Goal: Information Seeking & Learning: Check status

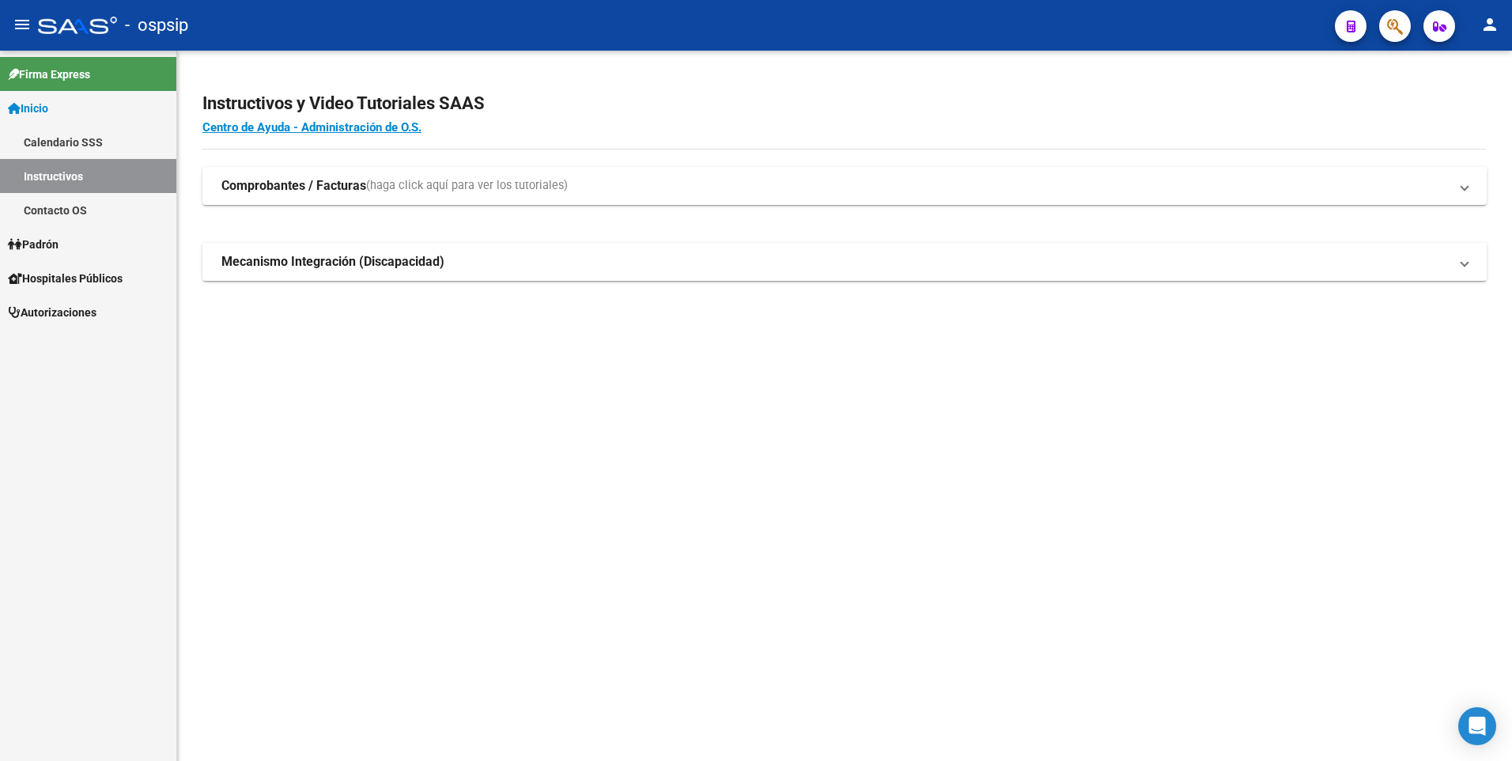
click at [1404, 32] on button "button" at bounding box center [1395, 26] width 32 height 32
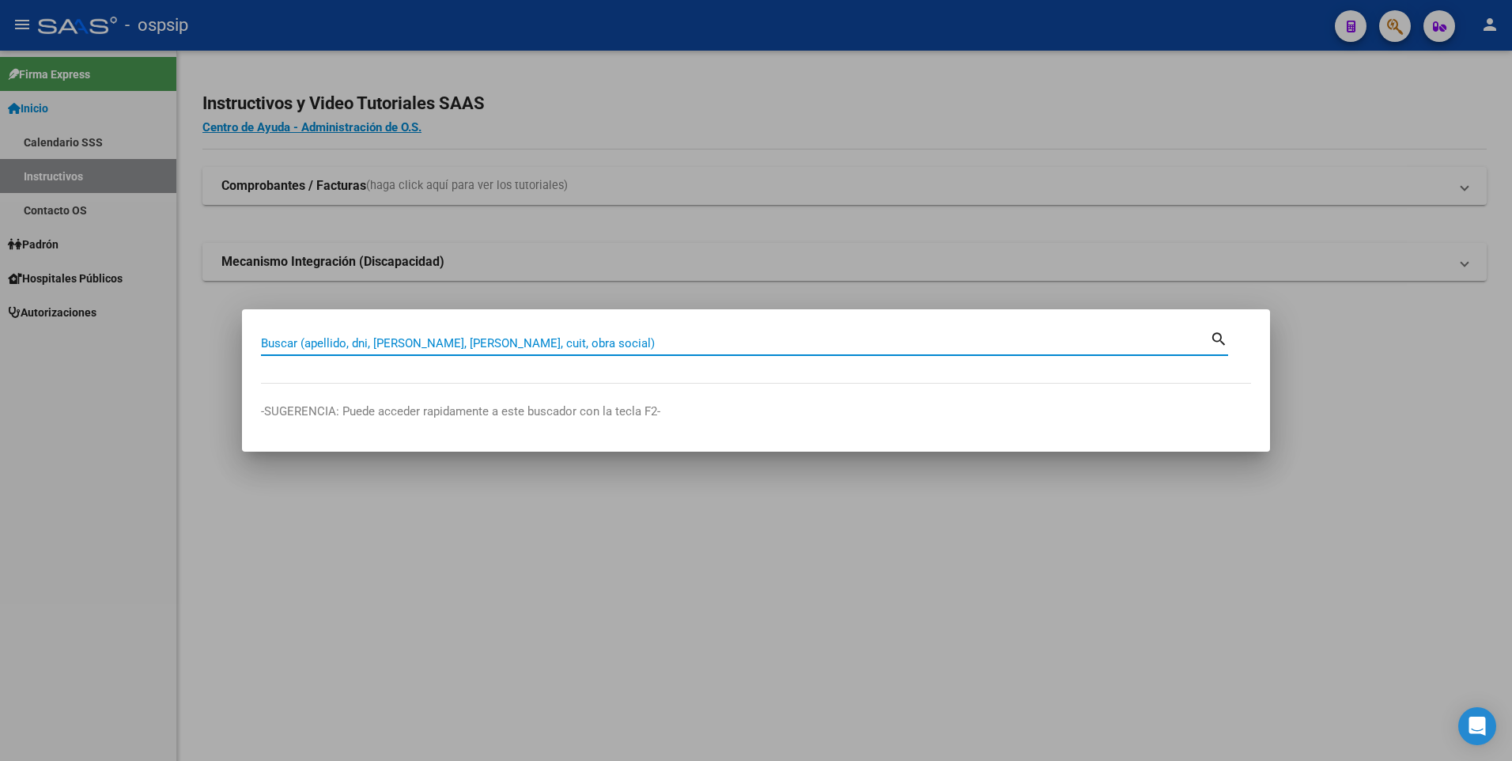
paste input "39.440.328"
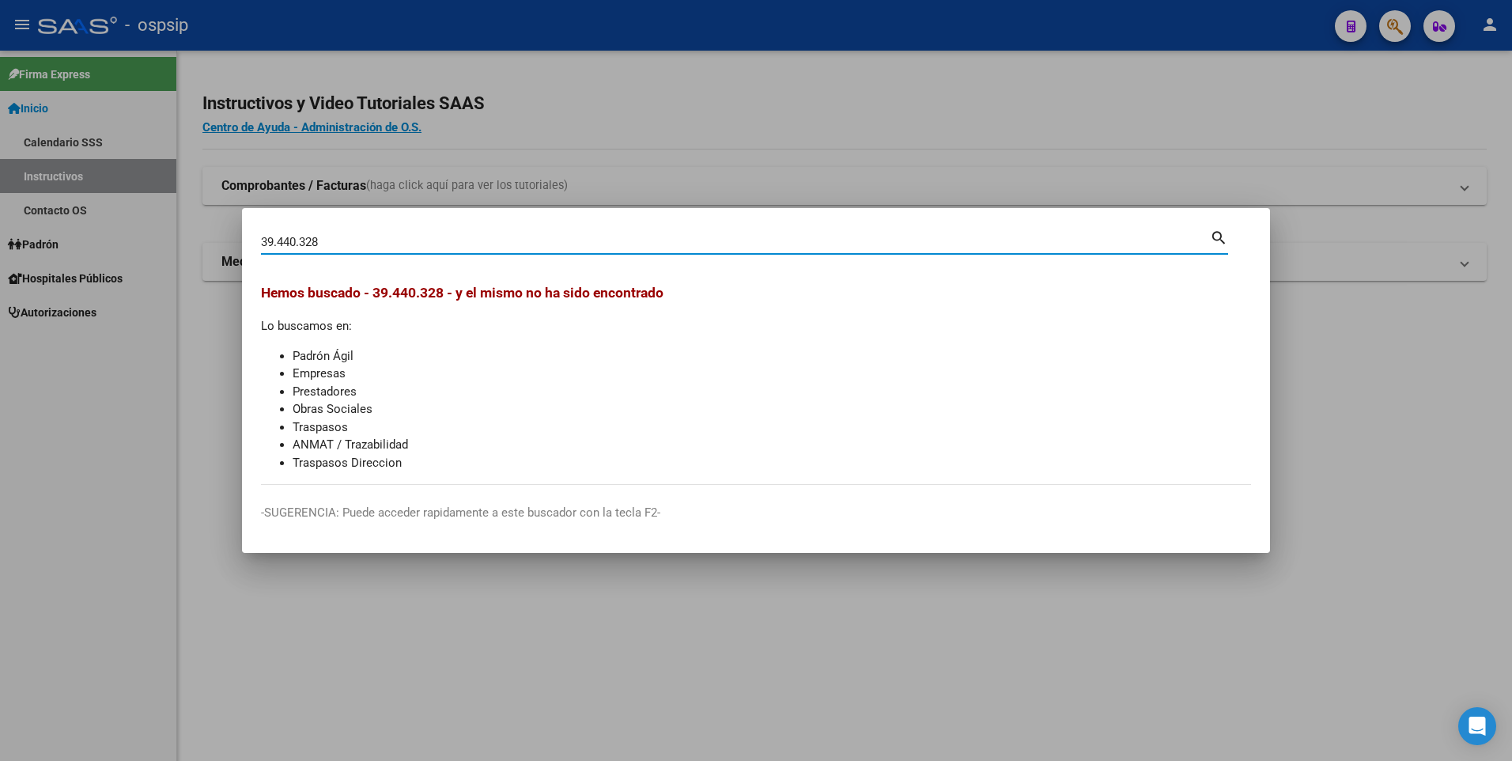
click at [303, 242] on input "39.440.328" at bounding box center [735, 242] width 949 height 14
click at [279, 244] on input "39.440328" at bounding box center [735, 242] width 949 height 14
type input "39440328"
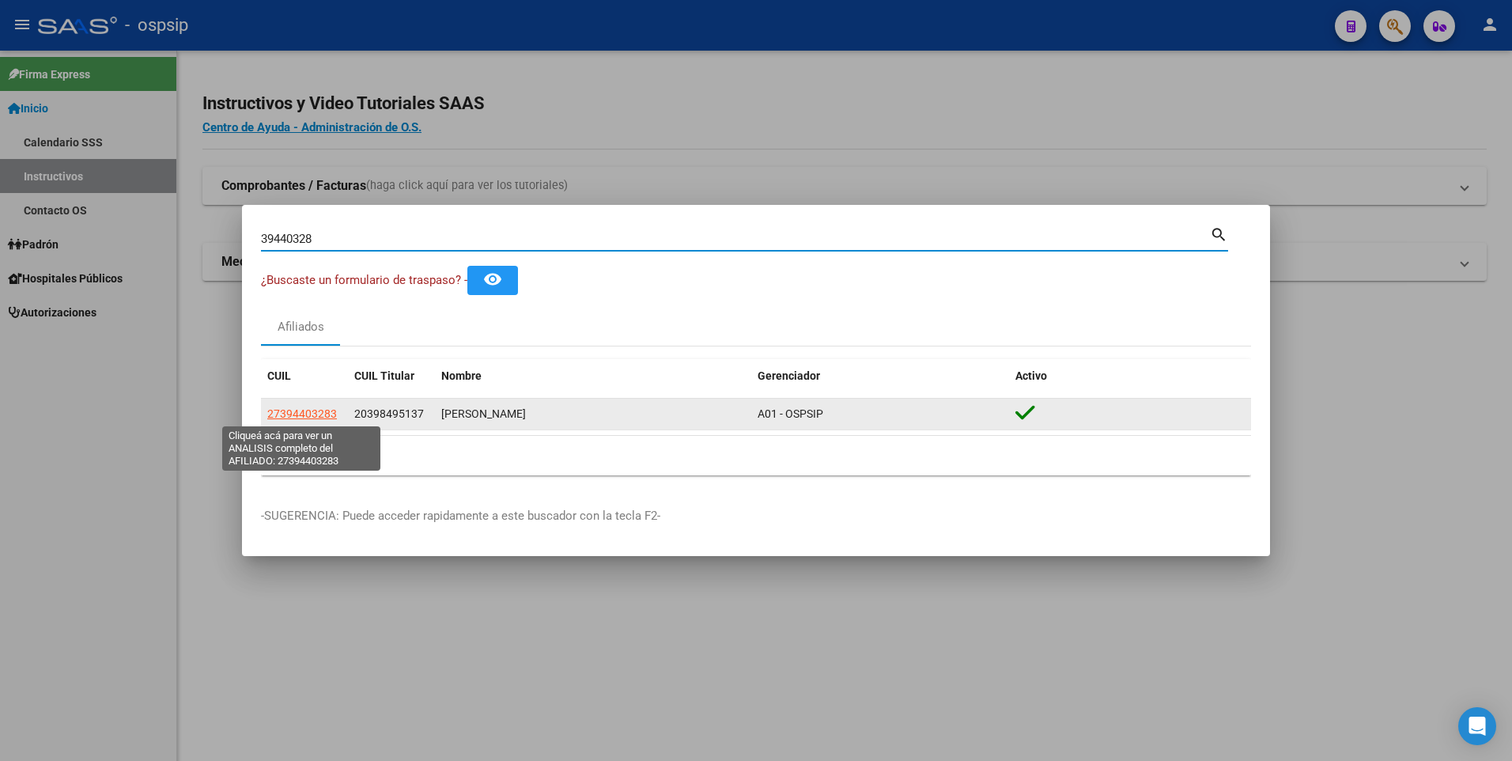
click at [313, 416] on span "27394403283" at bounding box center [302, 413] width 70 height 13
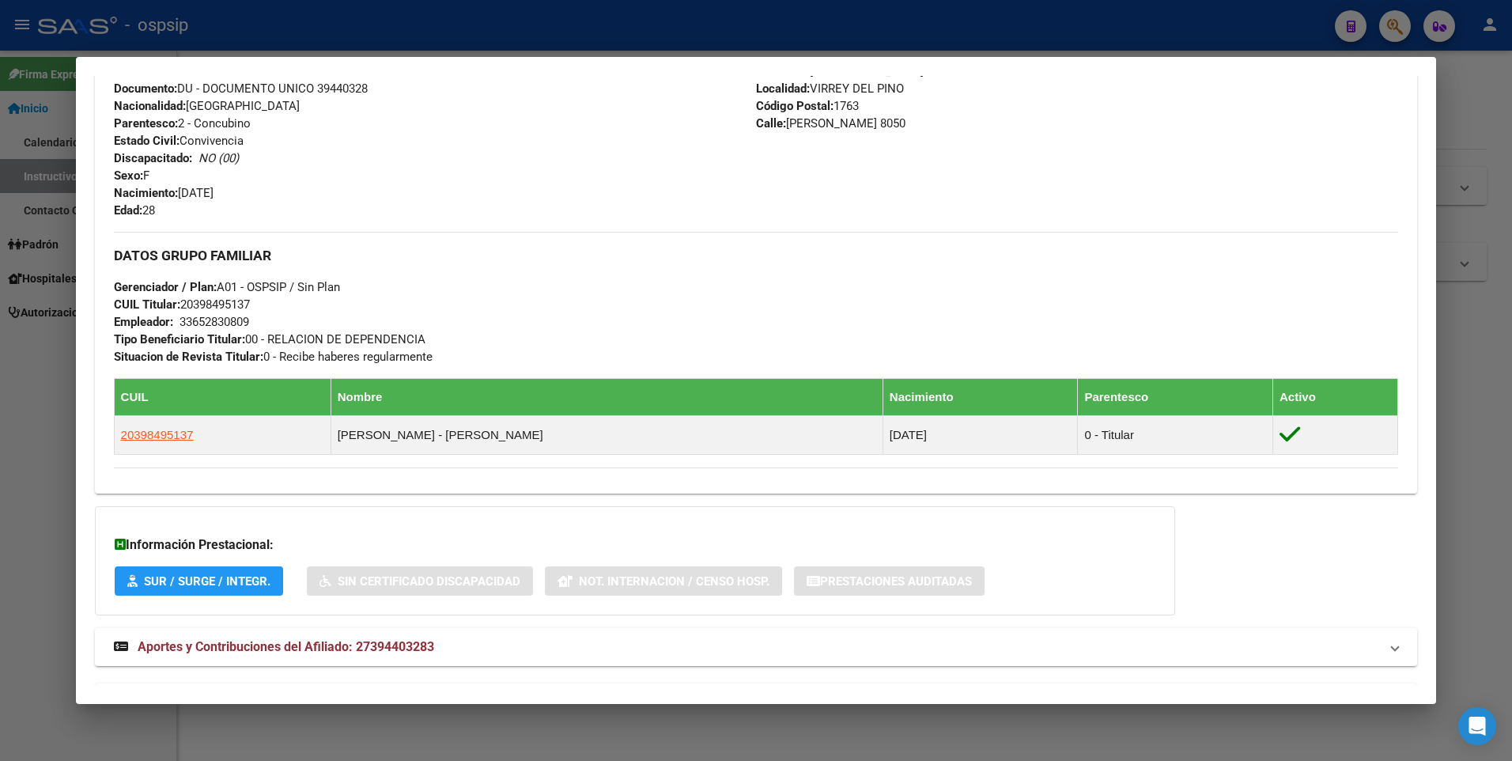
scroll to position [607, 0]
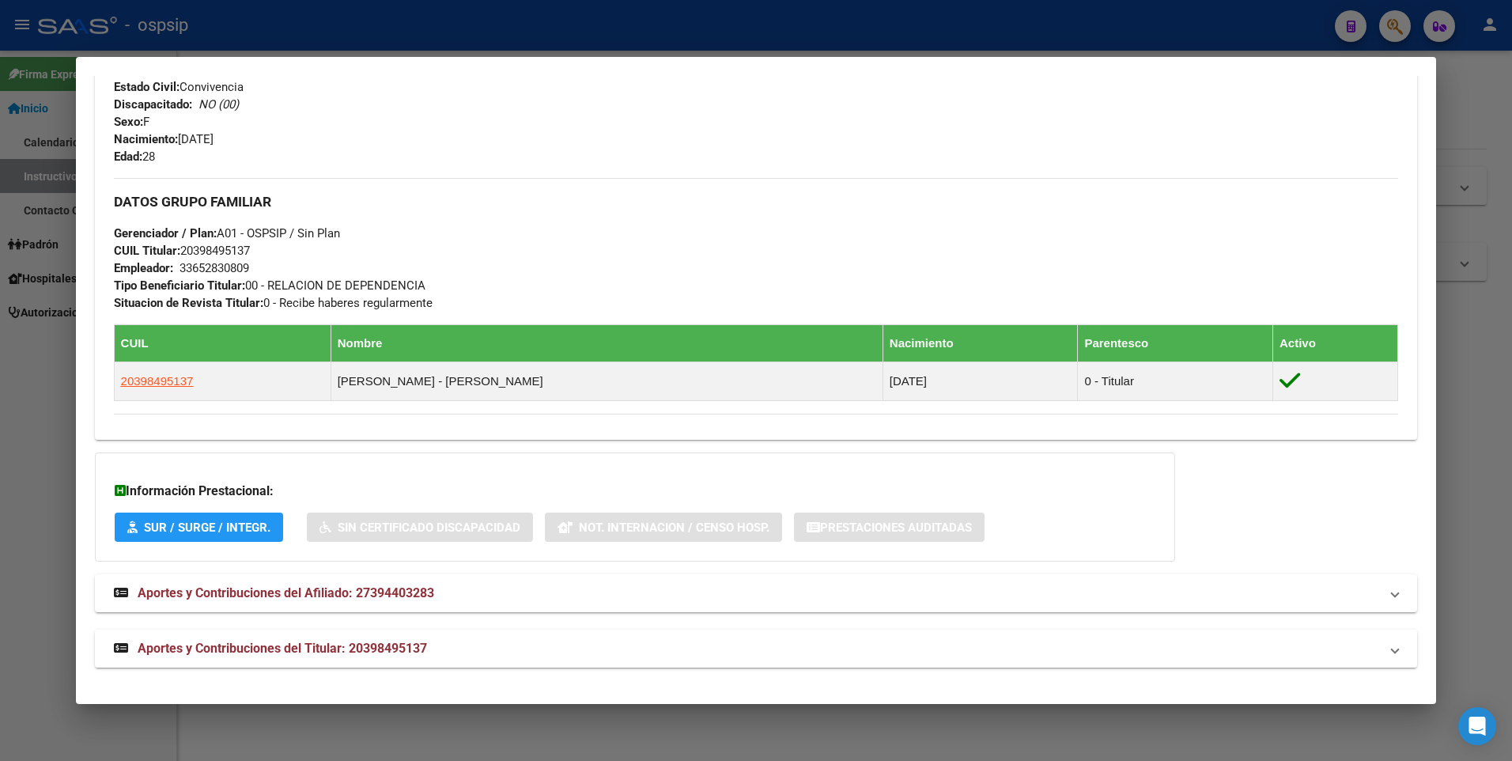
click at [364, 648] on span "Aportes y Contribuciones del Titular: 20398495137" at bounding box center [282, 647] width 289 height 15
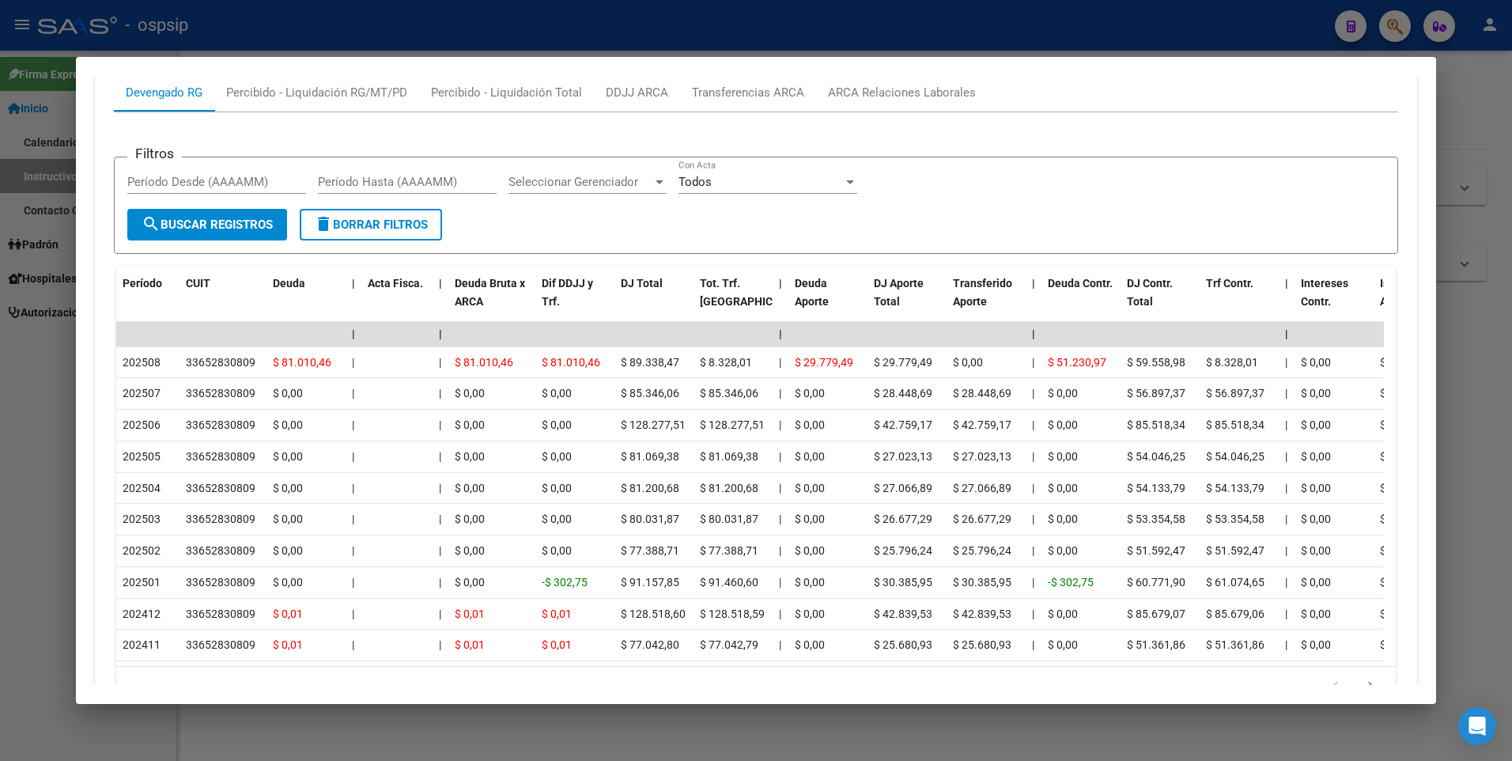
scroll to position [994, 0]
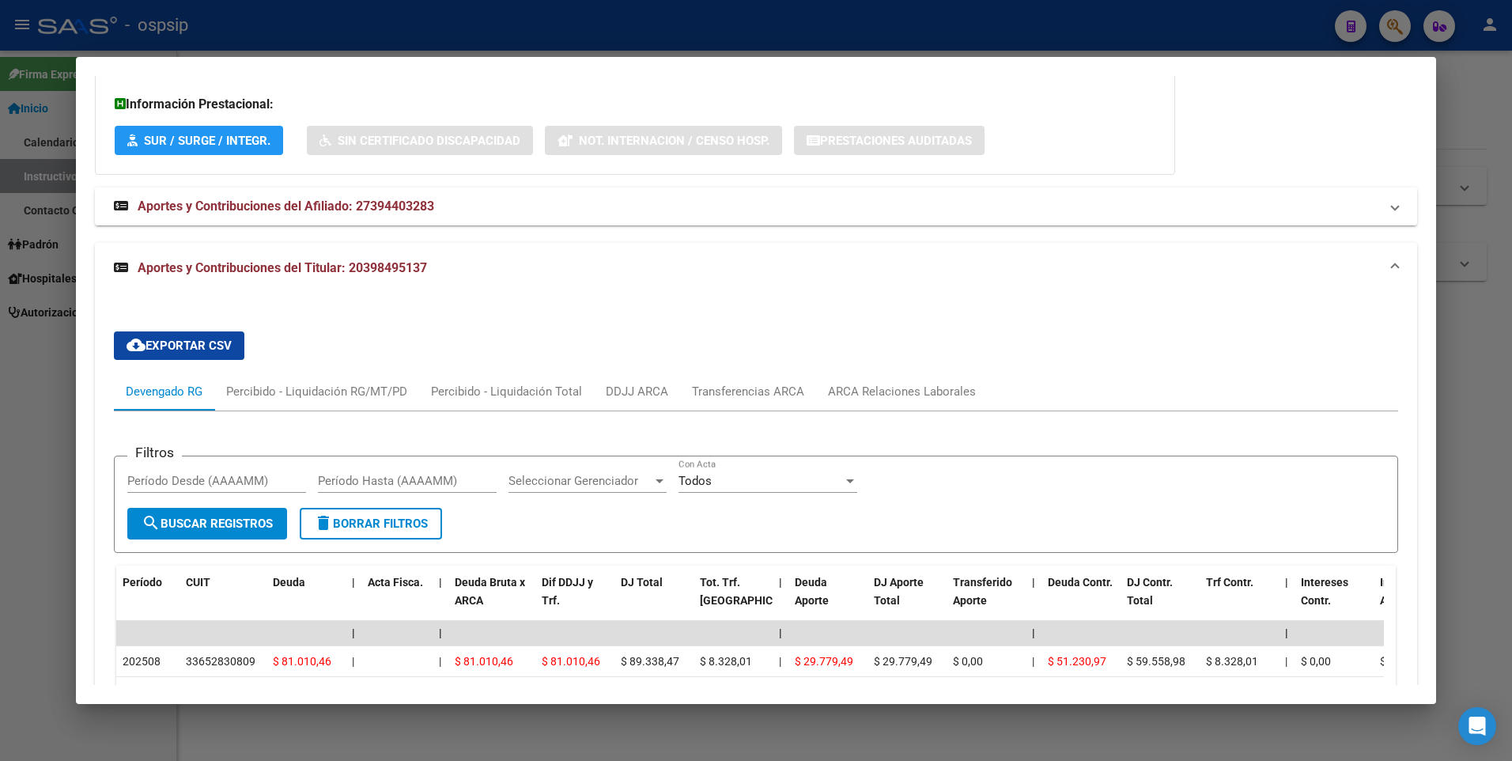
click at [360, 205] on span "Aportes y Contribuciones del Afiliado: 27394403283" at bounding box center [286, 205] width 296 height 15
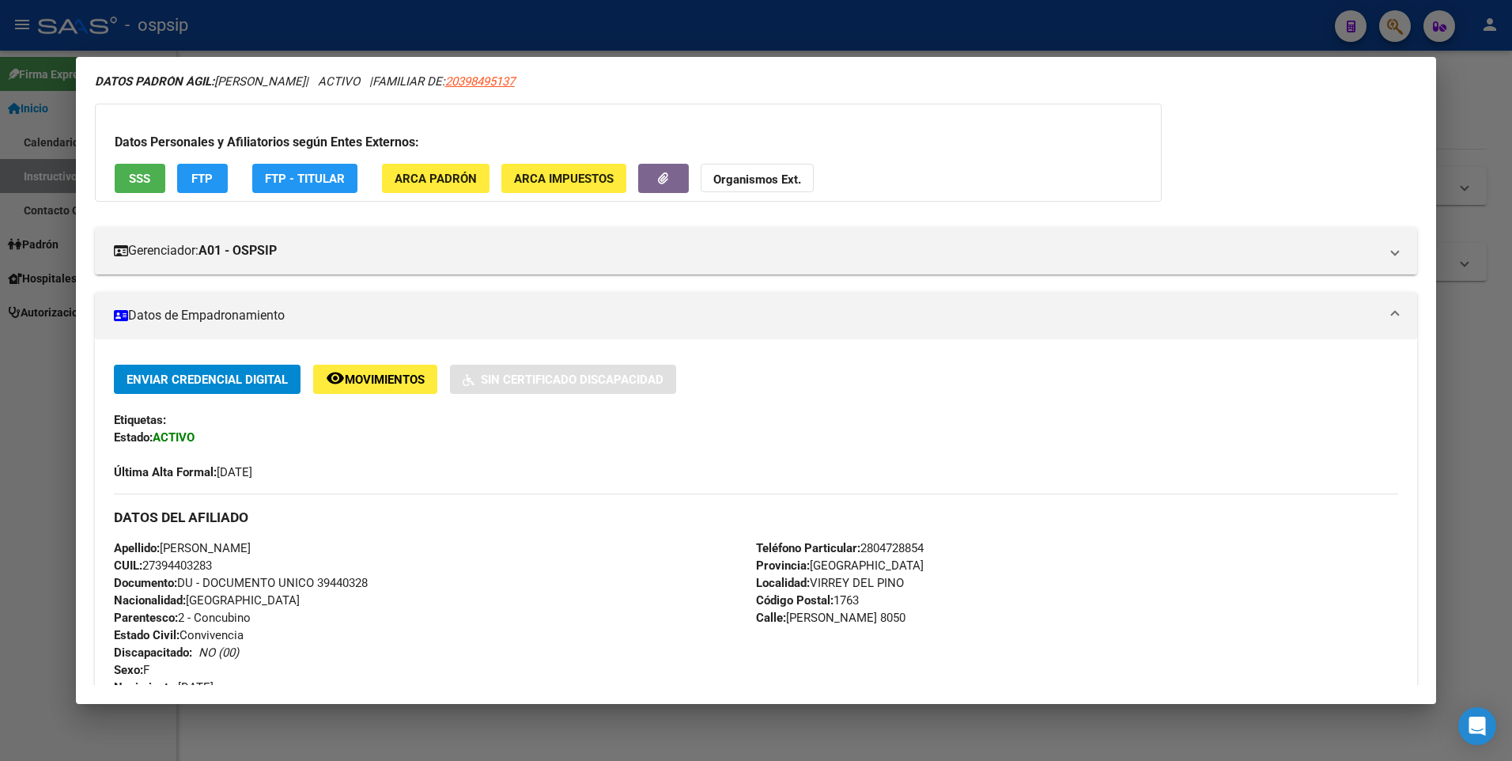
scroll to position [0, 0]
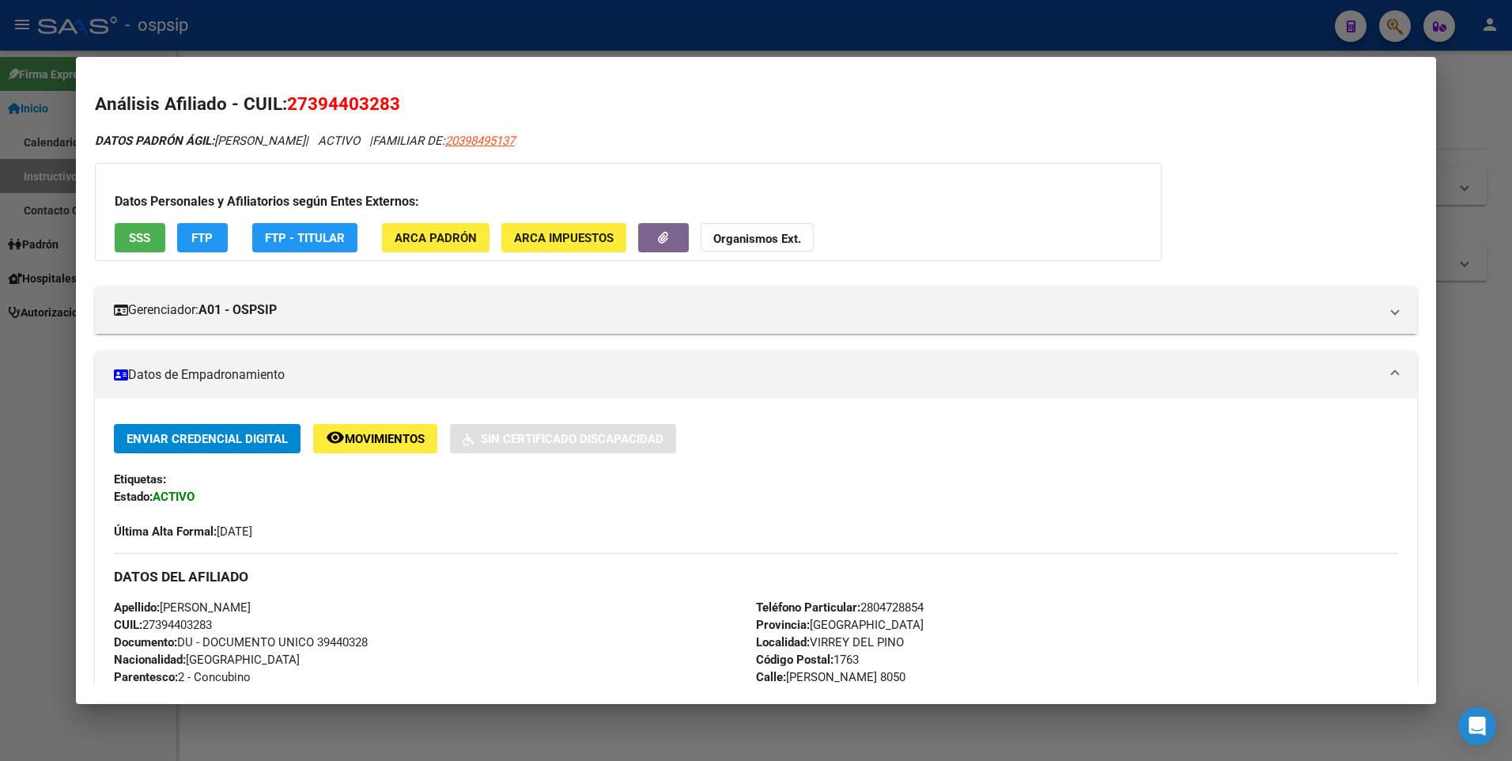
drag, startPoint x: 552, startPoint y: 41, endPoint x: 616, endPoint y: 161, distance: 136.2
click at [553, 41] on div at bounding box center [756, 380] width 1512 height 761
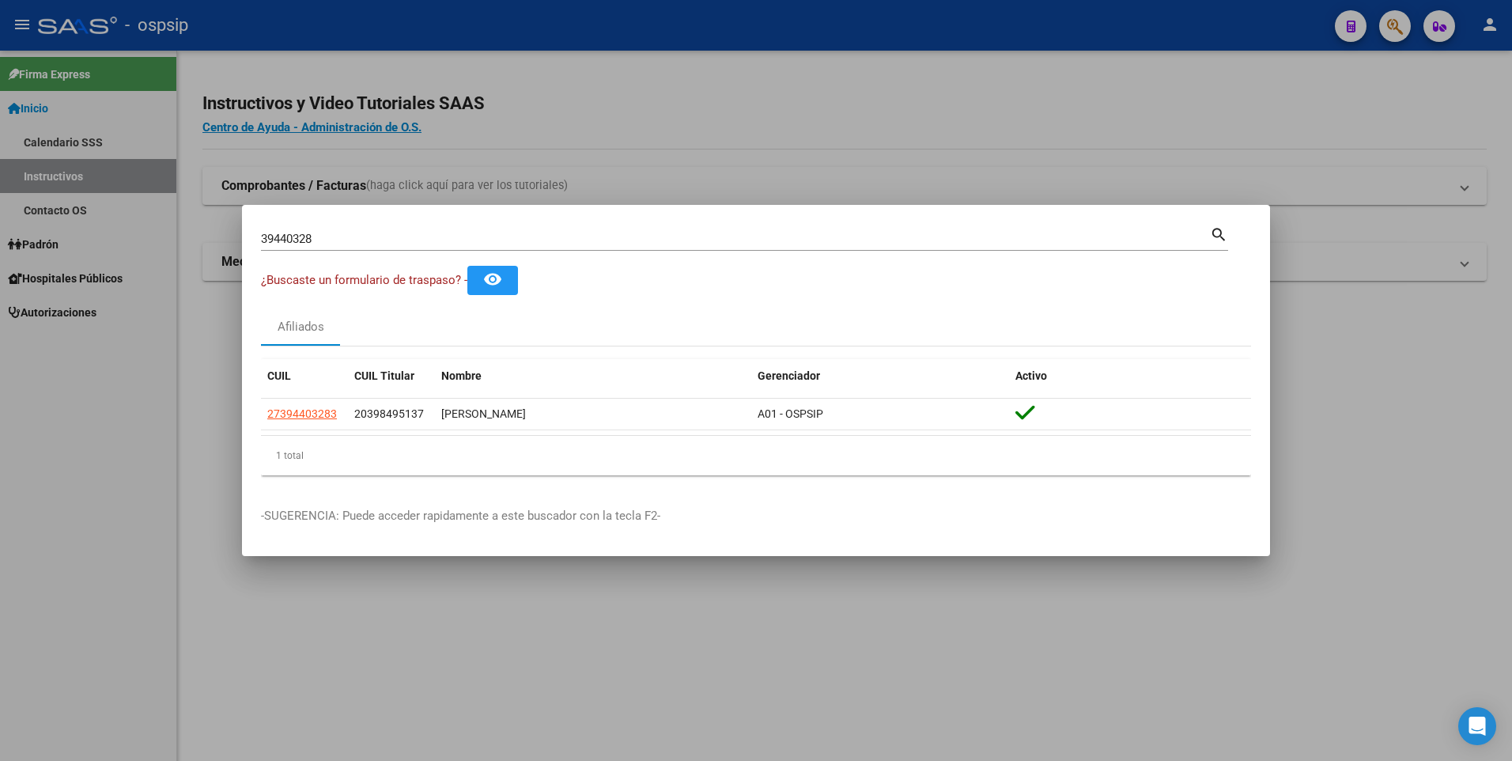
click at [498, 240] on input "39440328" at bounding box center [735, 239] width 949 height 14
type input "27031269"
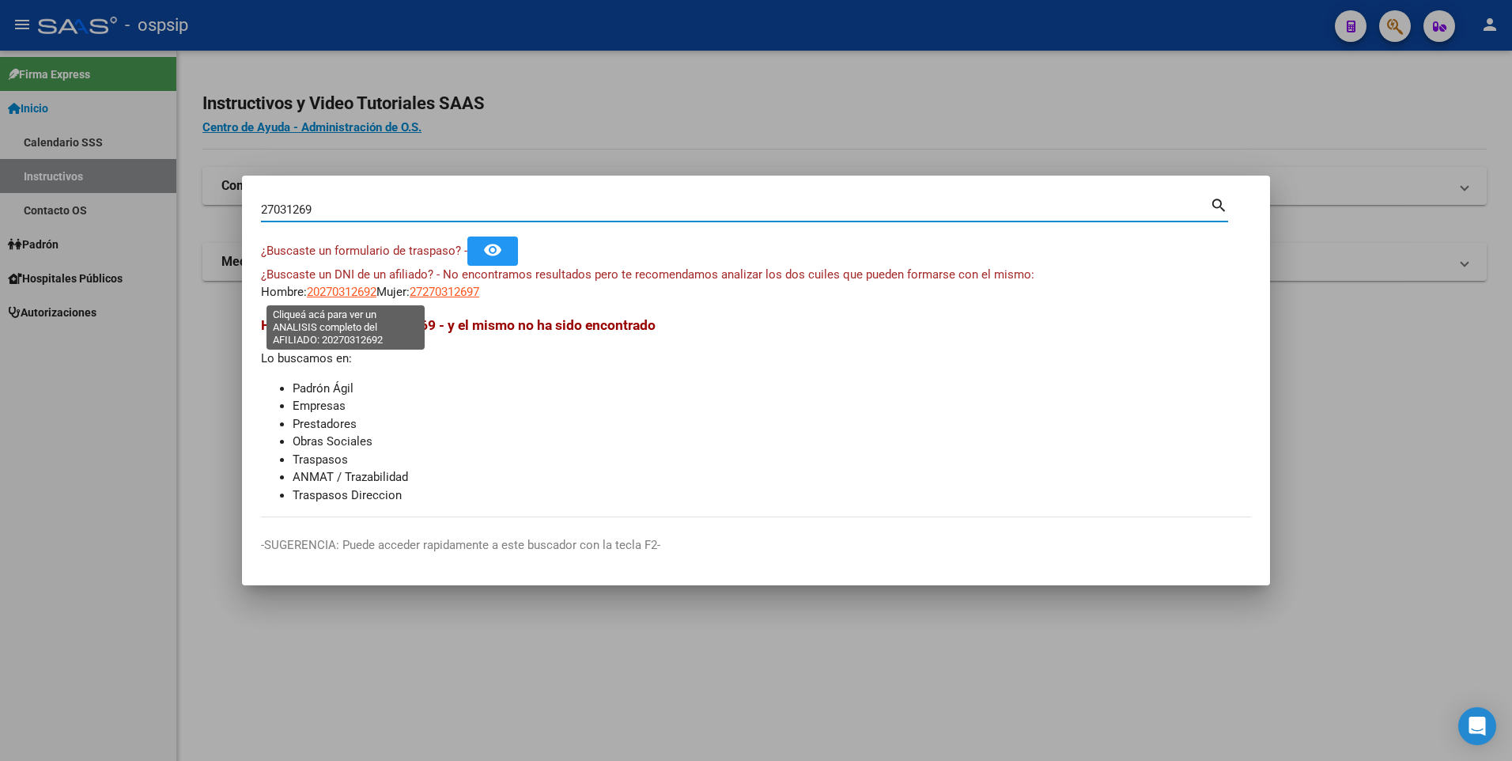
click at [352, 290] on span "20270312692" at bounding box center [342, 292] width 70 height 14
type textarea "20270312692"
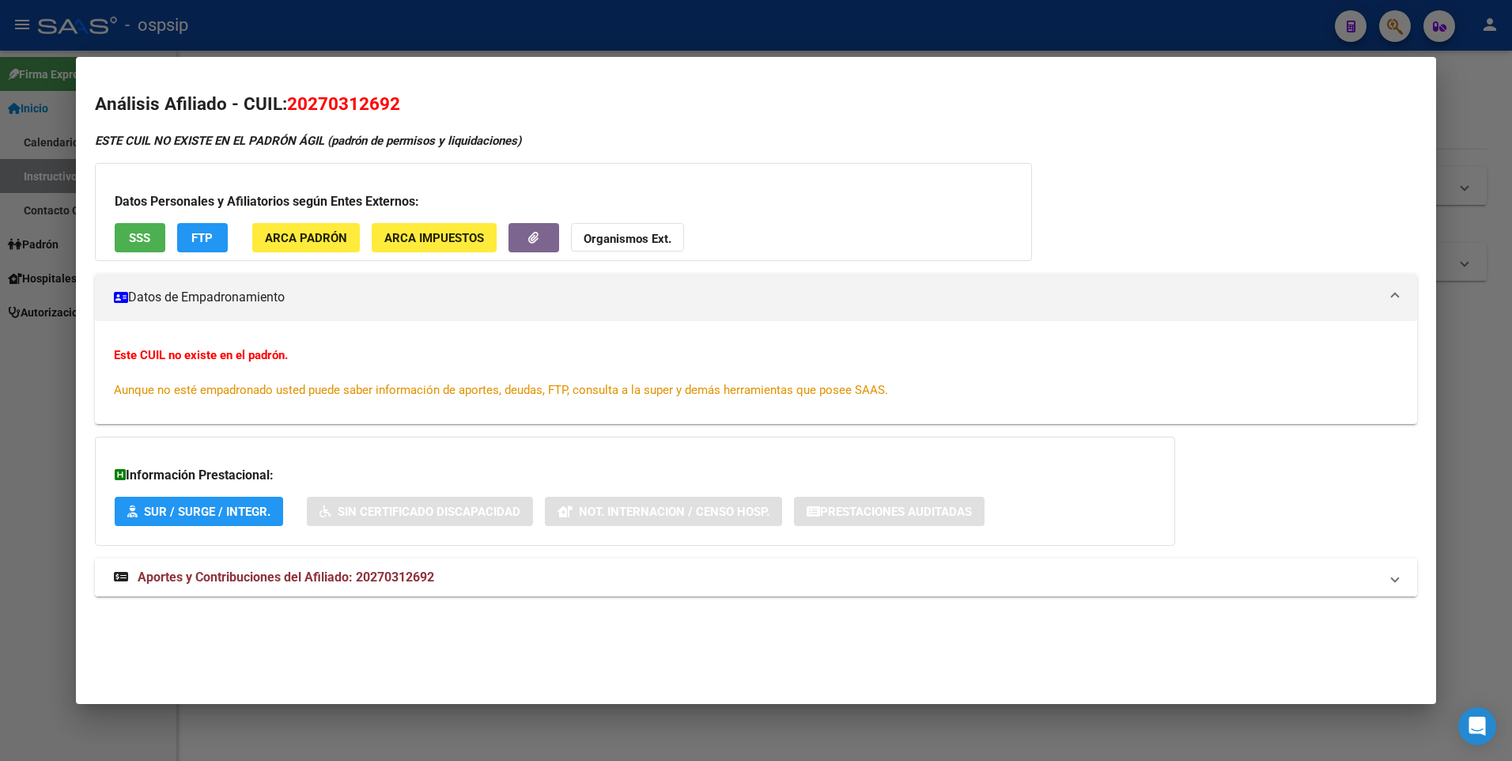
click at [406, 579] on span "Aportes y Contribuciones del Afiliado: 20270312692" at bounding box center [286, 576] width 296 height 15
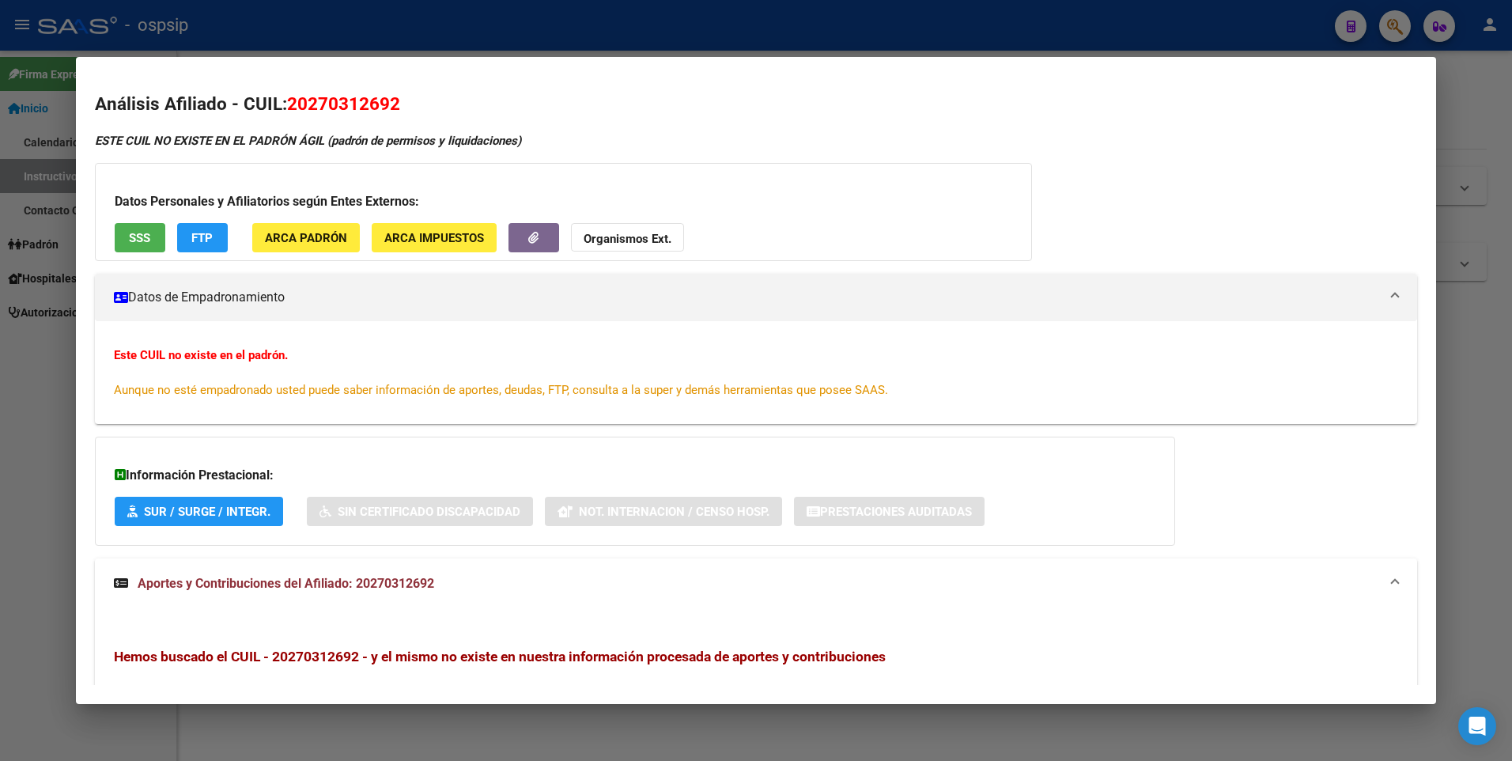
click at [28, 274] on div at bounding box center [756, 380] width 1512 height 761
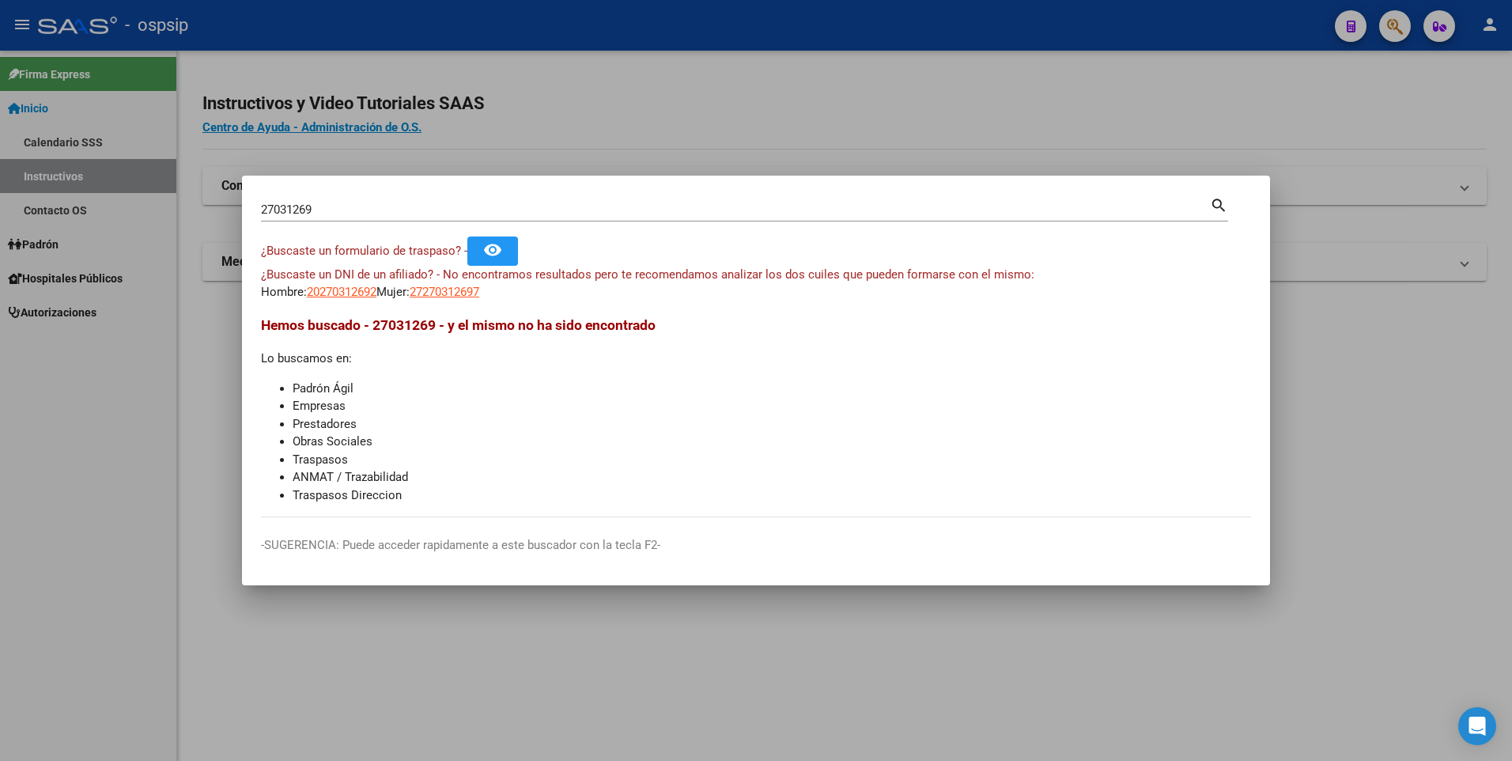
click at [287, 207] on input "27031269" at bounding box center [735, 209] width 949 height 14
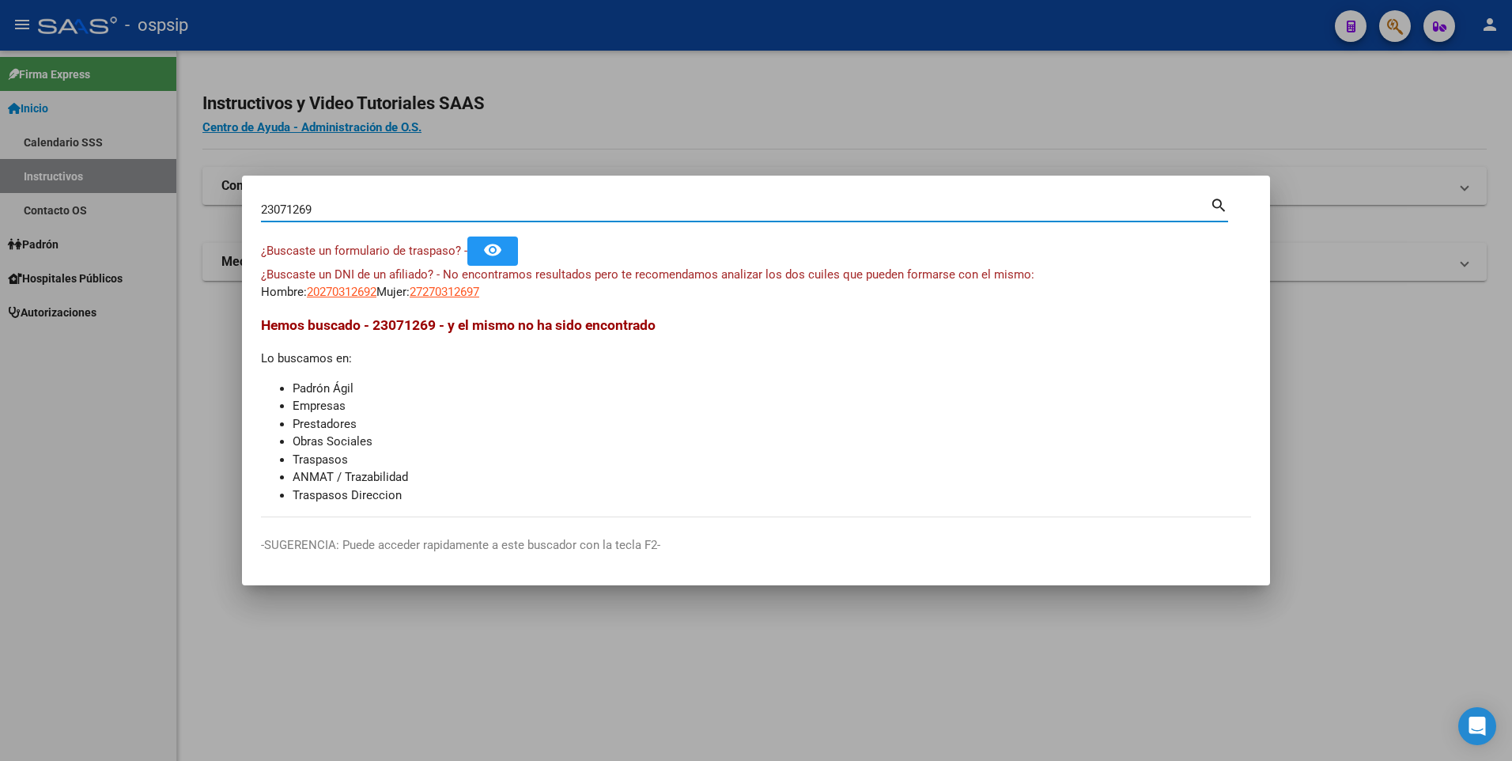
type input "23071269"
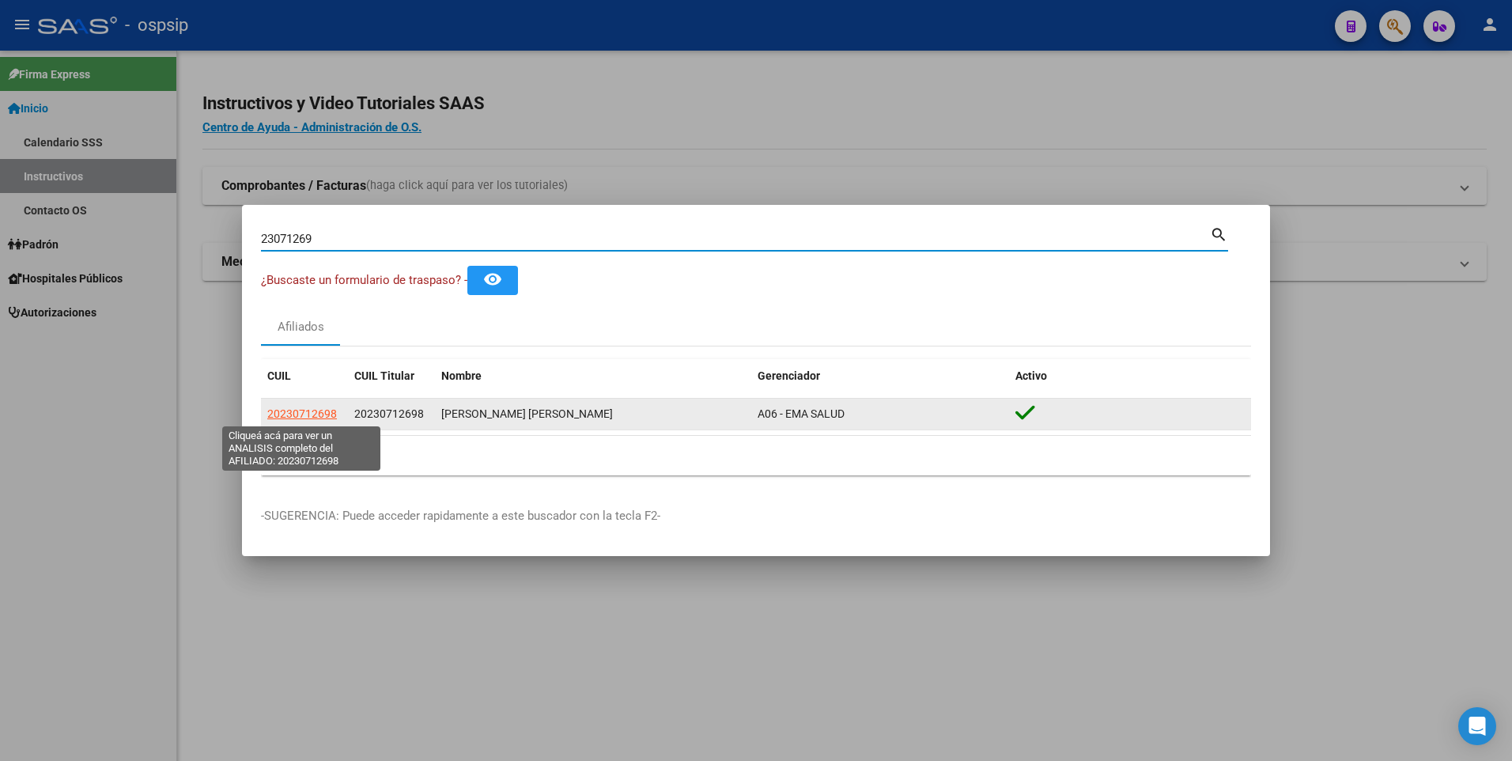
click at [318, 410] on span "20230712698" at bounding box center [302, 413] width 70 height 13
type textarea "20230712698"
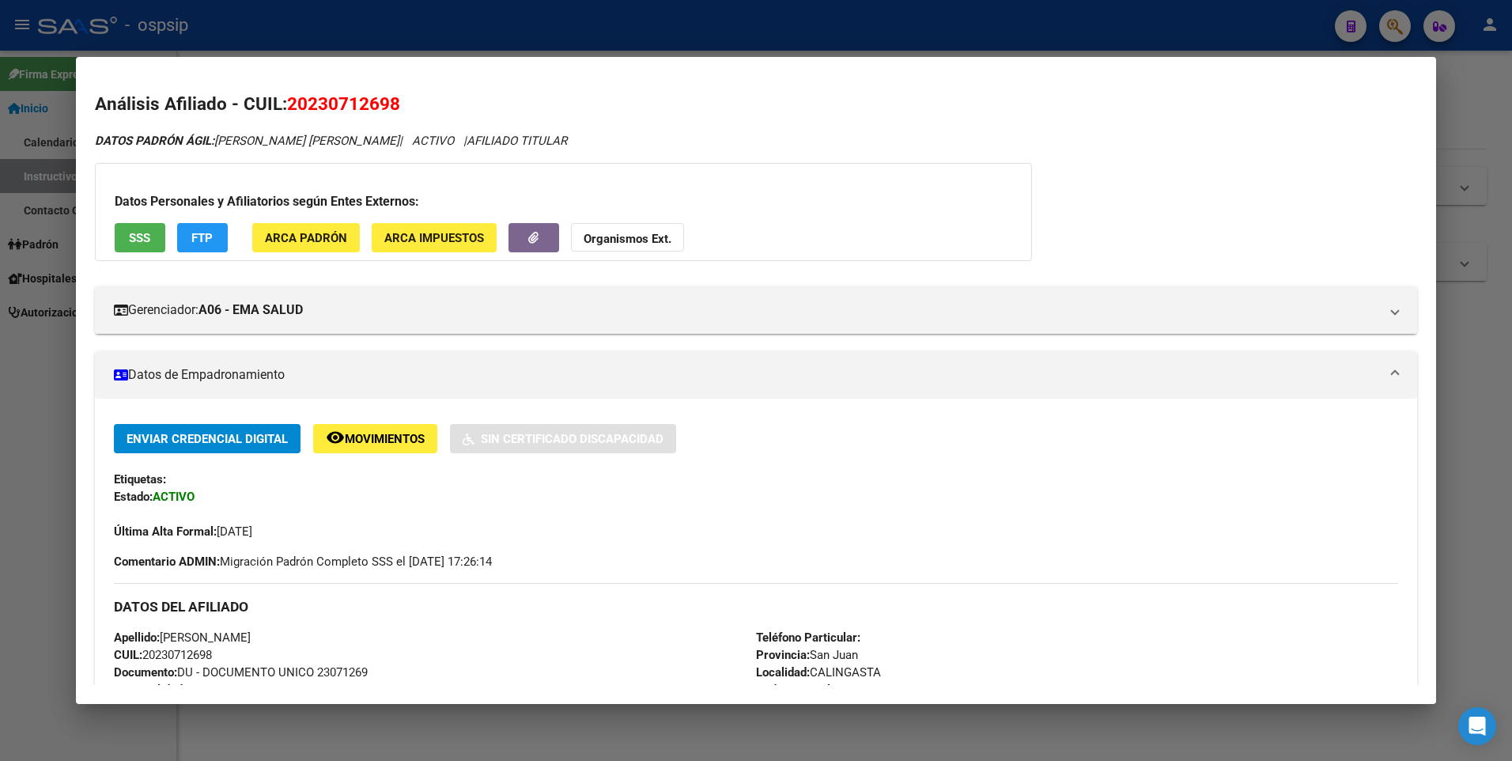
click at [29, 279] on div at bounding box center [756, 380] width 1512 height 761
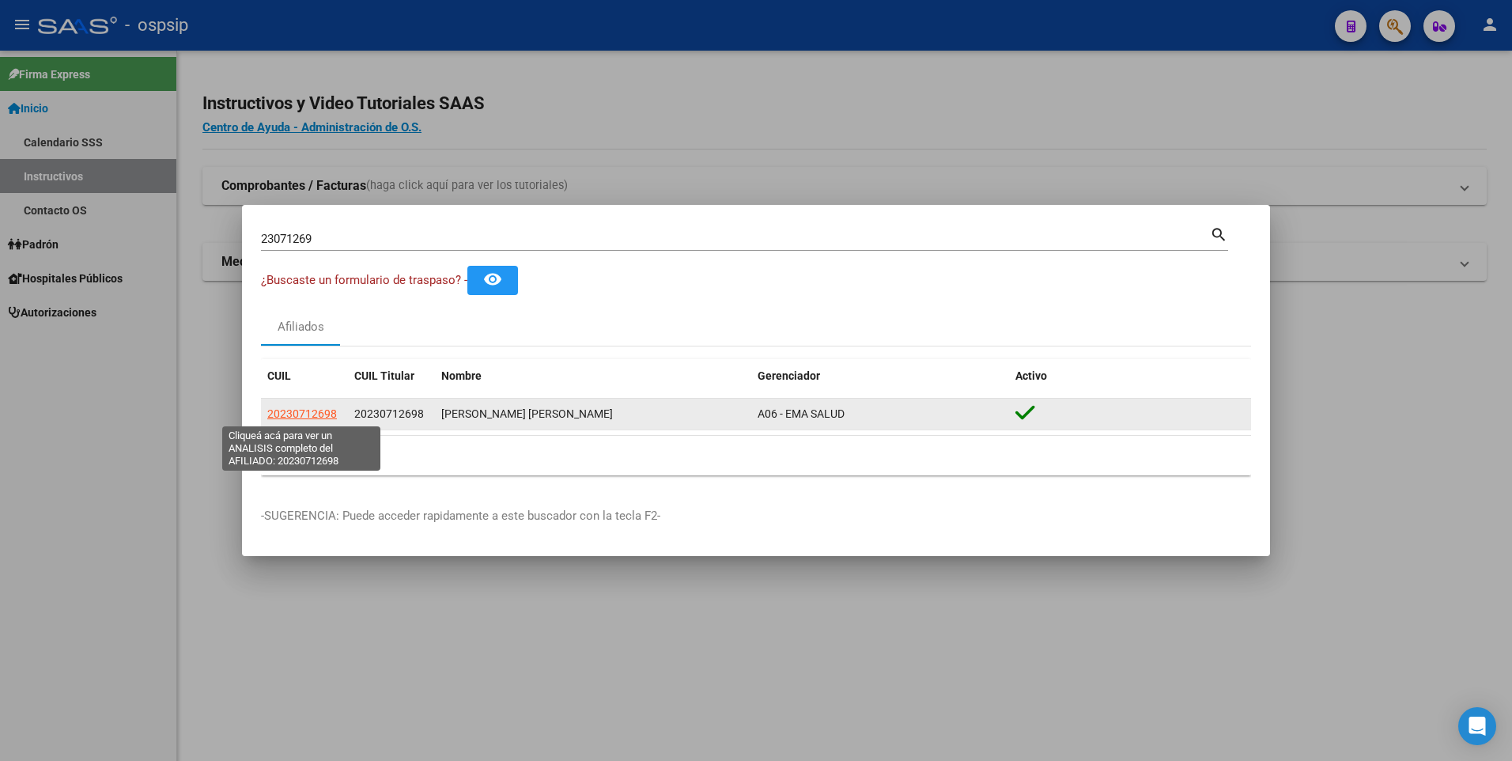
click at [316, 409] on span "20230712698" at bounding box center [302, 413] width 70 height 13
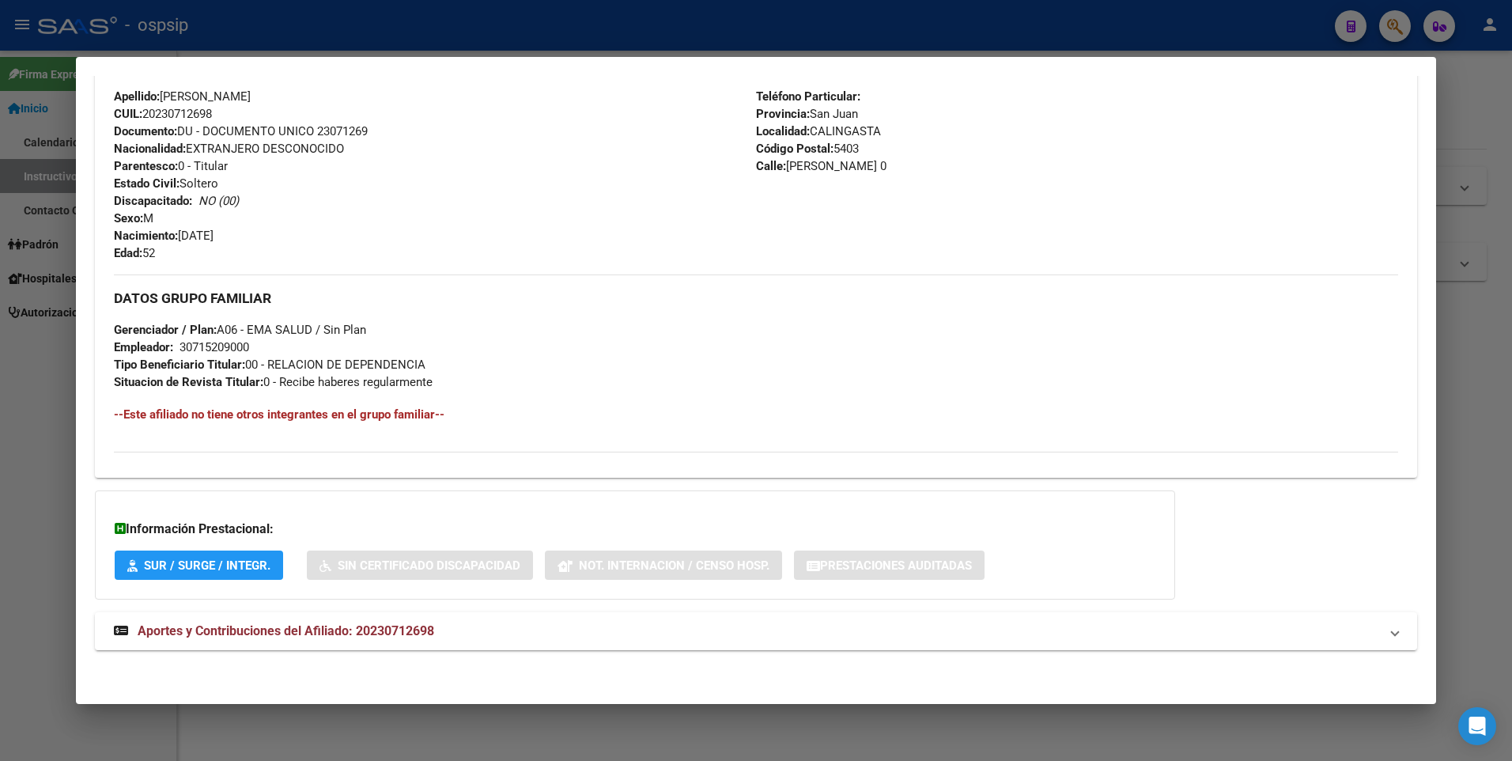
scroll to position [542, 0]
click at [369, 628] on span "Aportes y Contribuciones del Afiliado: 20230712698" at bounding box center [286, 629] width 296 height 15
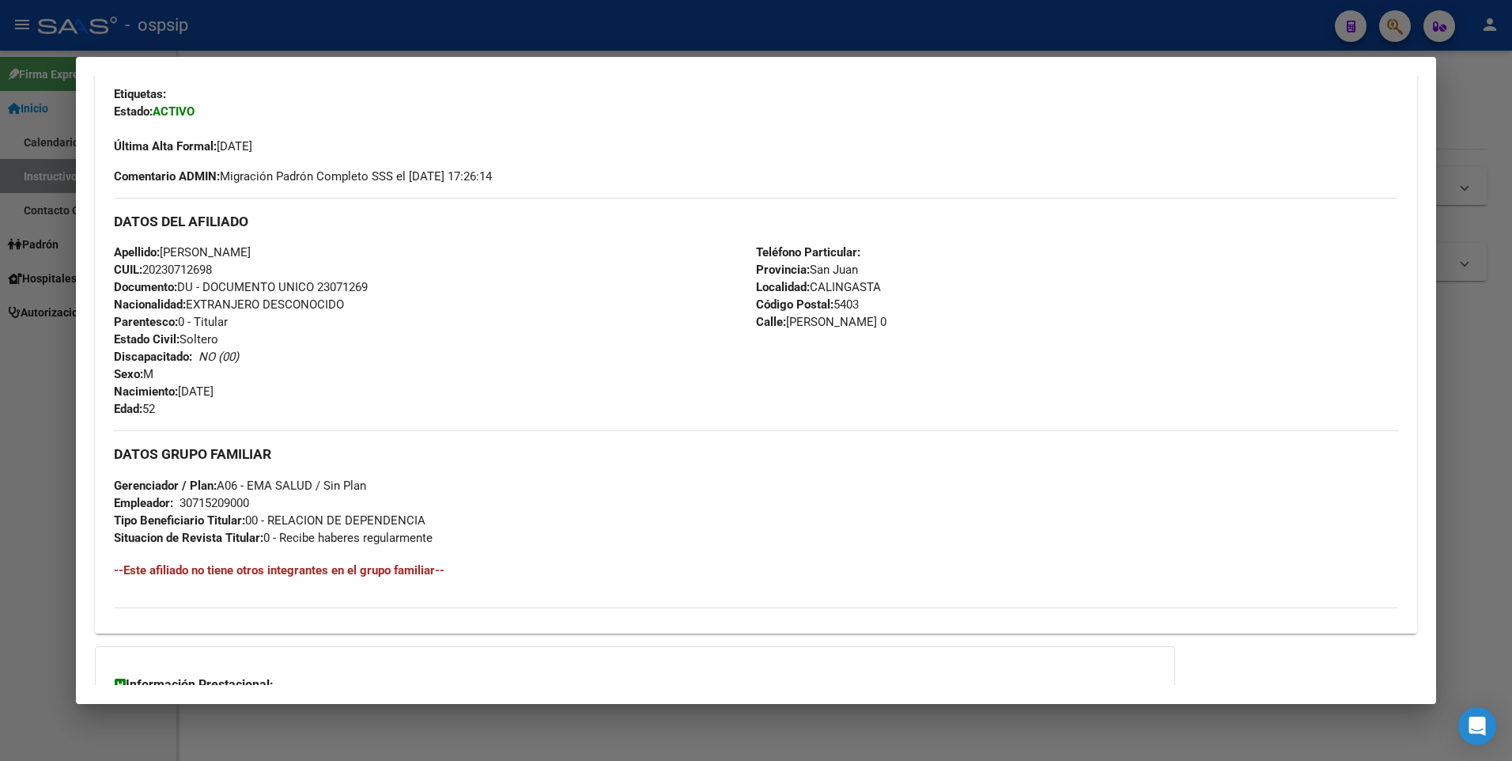
scroll to position [0, 0]
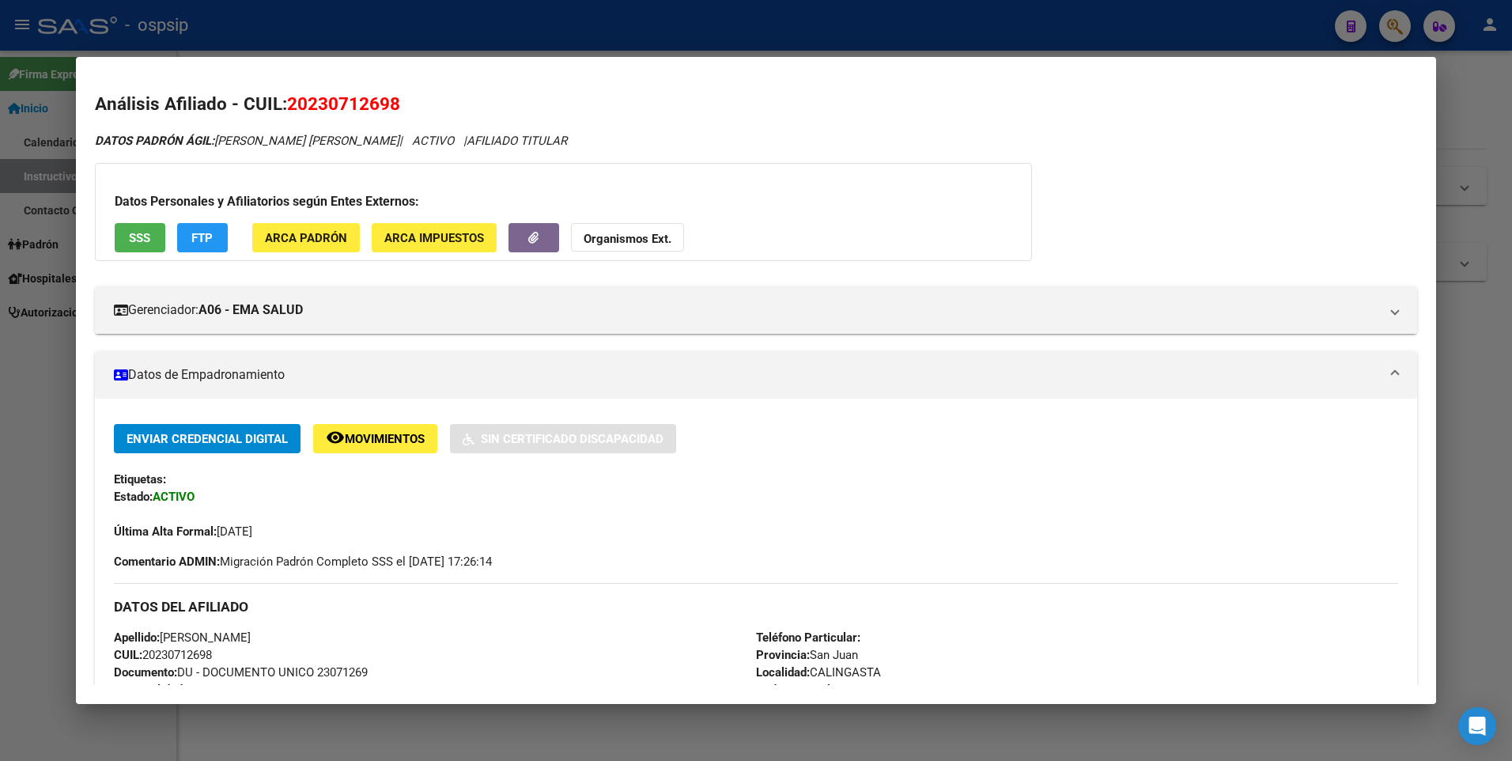
drag, startPoint x: 31, startPoint y: 303, endPoint x: 31, endPoint y: 196, distance: 106.7
click at [27, 276] on div at bounding box center [756, 380] width 1512 height 761
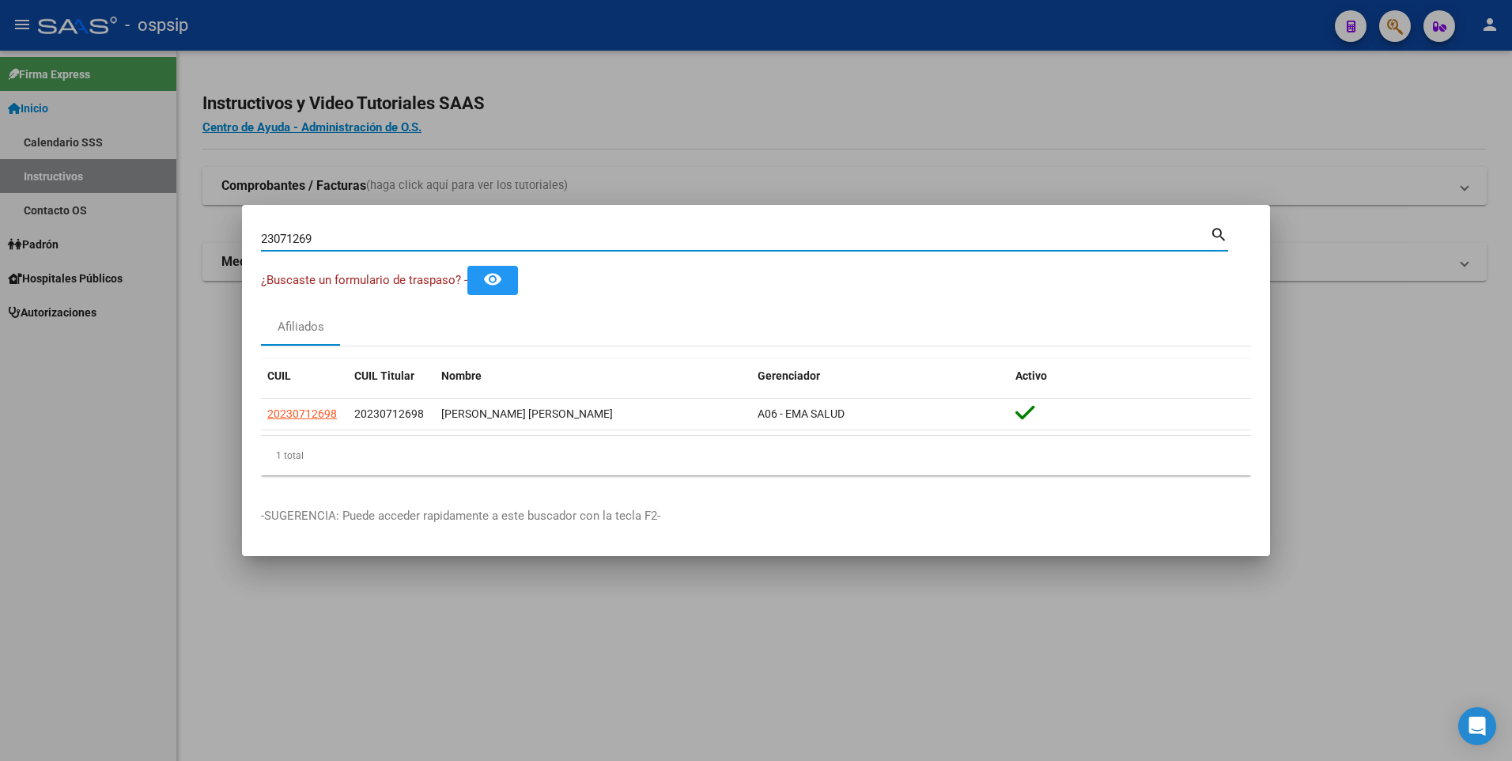
click at [509, 236] on input "23071269" at bounding box center [735, 239] width 949 height 14
paste input "53.445.063"
type input "53445063"
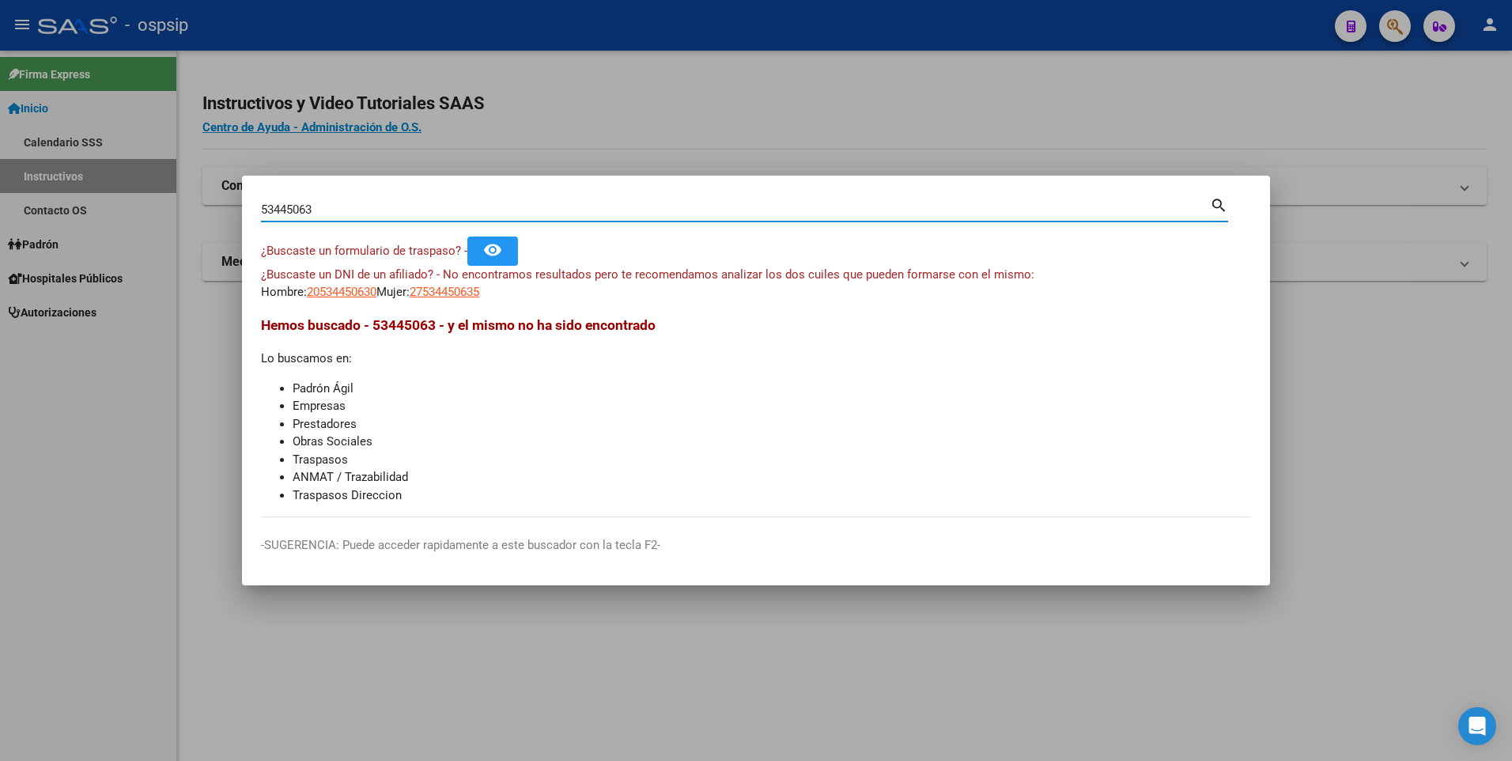
drag, startPoint x: 387, startPoint y: 208, endPoint x: 216, endPoint y: 207, distance: 171.6
click at [216, 207] on div "53445063 Buscar (apellido, dni, cuil, nro traspaso, cuit, obra social) search ¿…" at bounding box center [756, 380] width 1512 height 761
paste input "27.820.542"
type input "27820542"
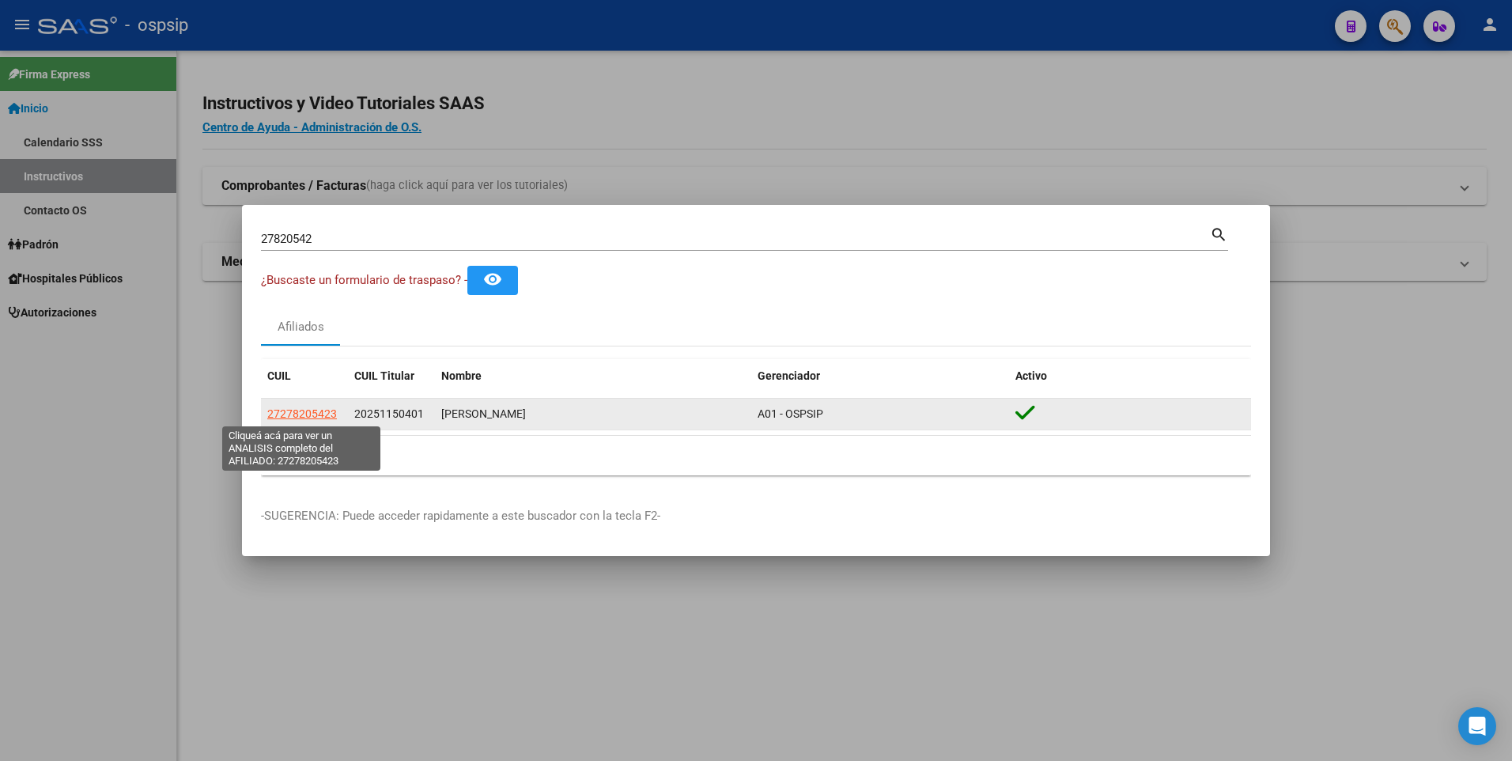
click at [315, 414] on span "27278205423" at bounding box center [302, 413] width 70 height 13
type textarea "27278205423"
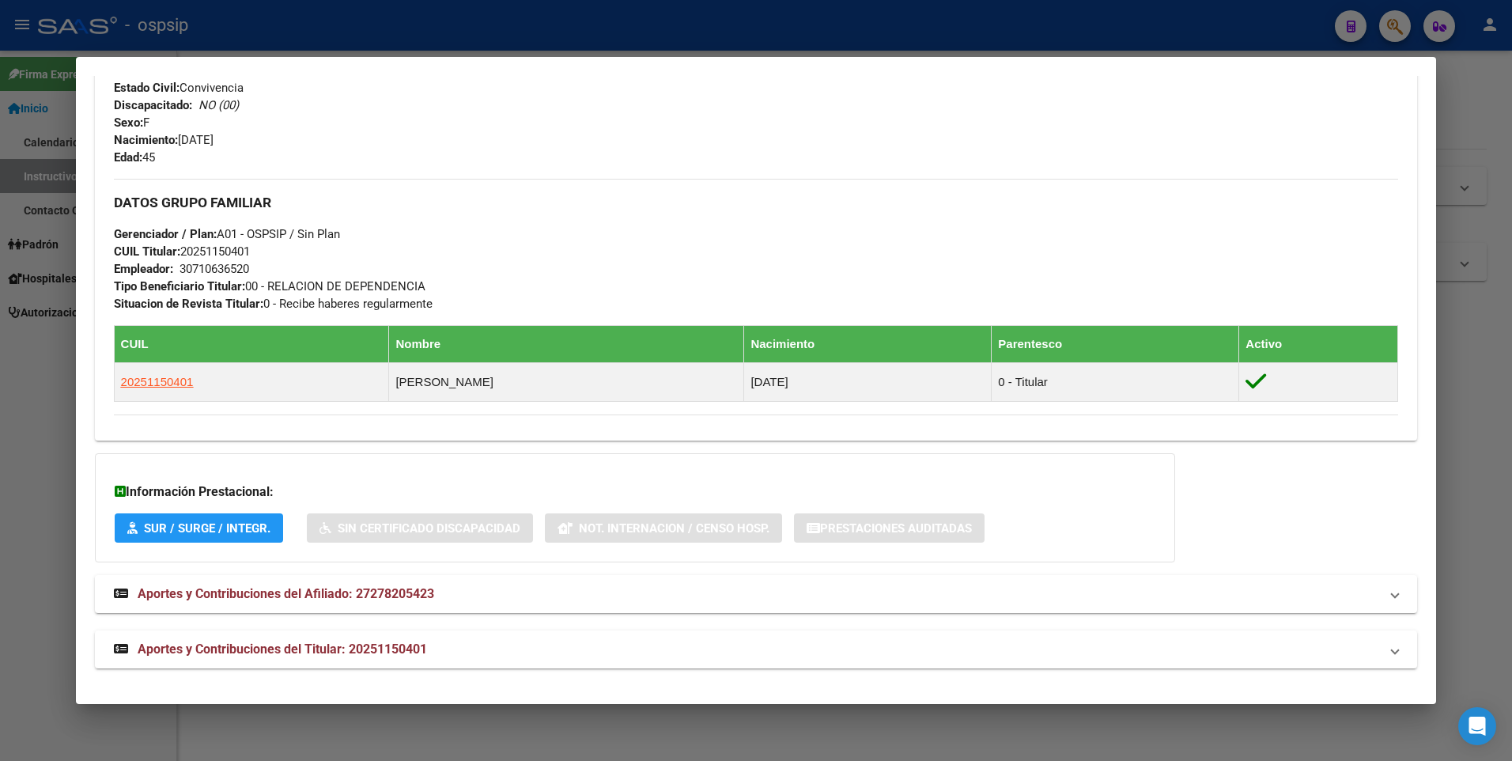
scroll to position [625, 0]
click at [370, 643] on span "Aportes y Contribuciones del Titular: 20251150401" at bounding box center [282, 647] width 289 height 15
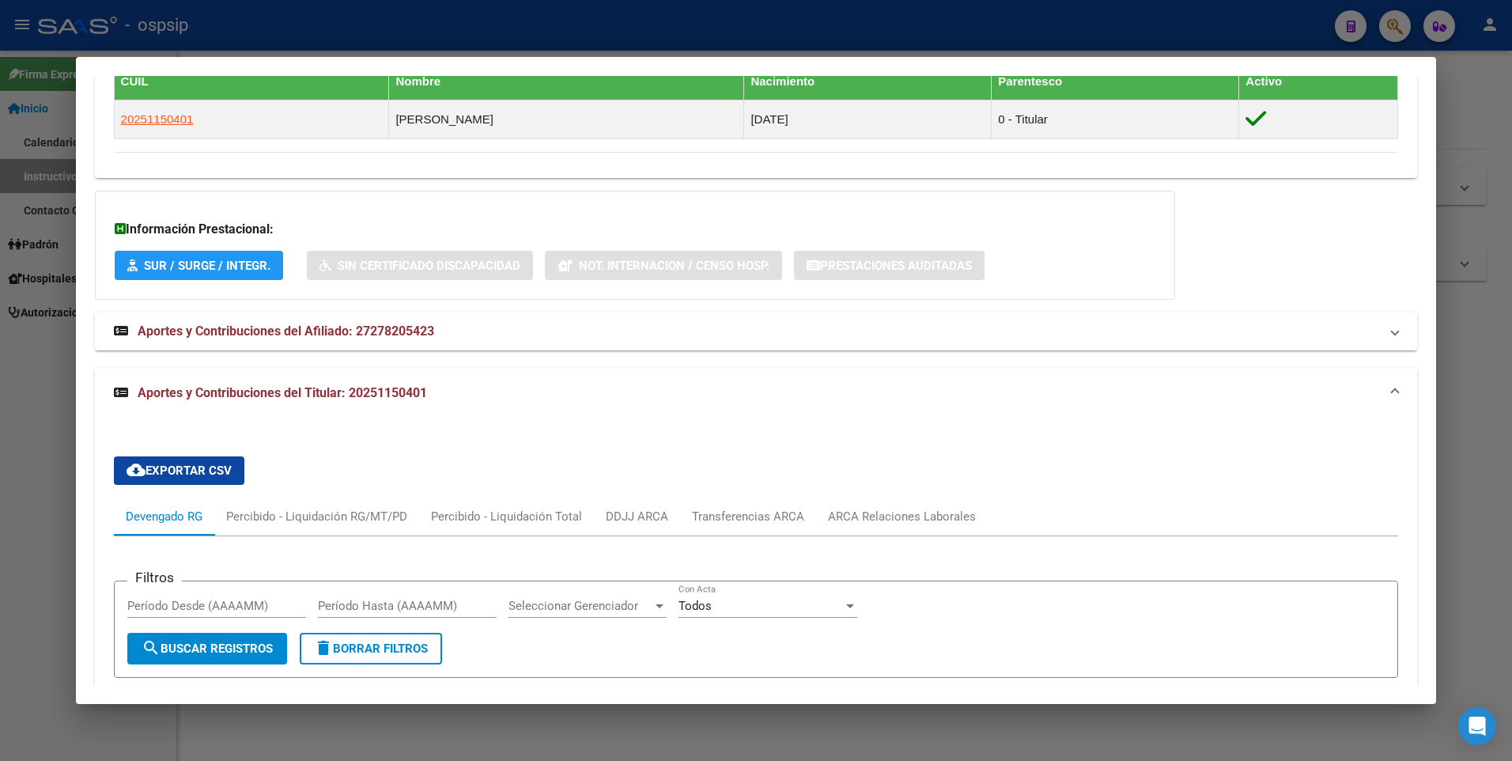
scroll to position [853, 0]
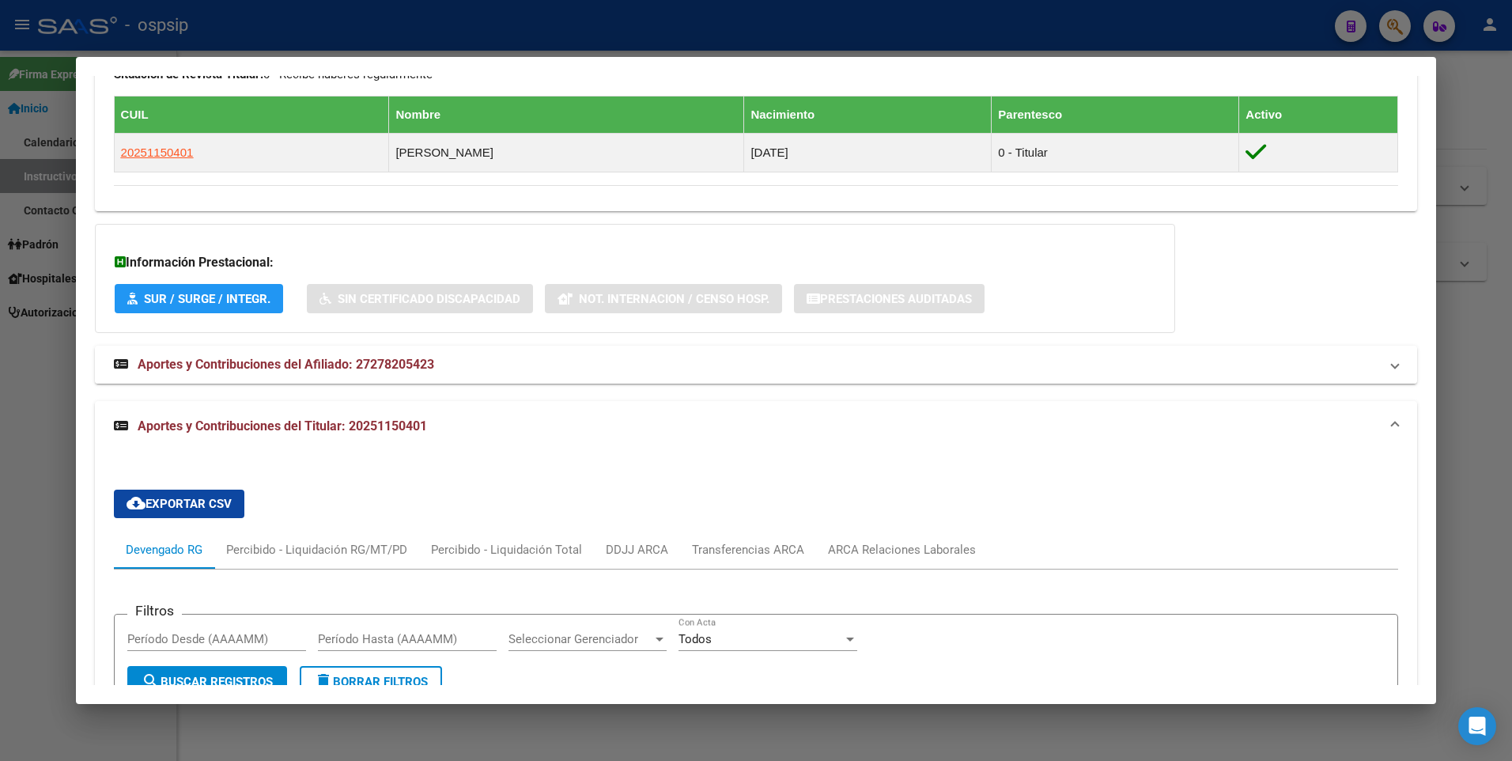
click at [388, 363] on span "Aportes y Contribuciones del Afiliado: 27278205423" at bounding box center [286, 364] width 296 height 15
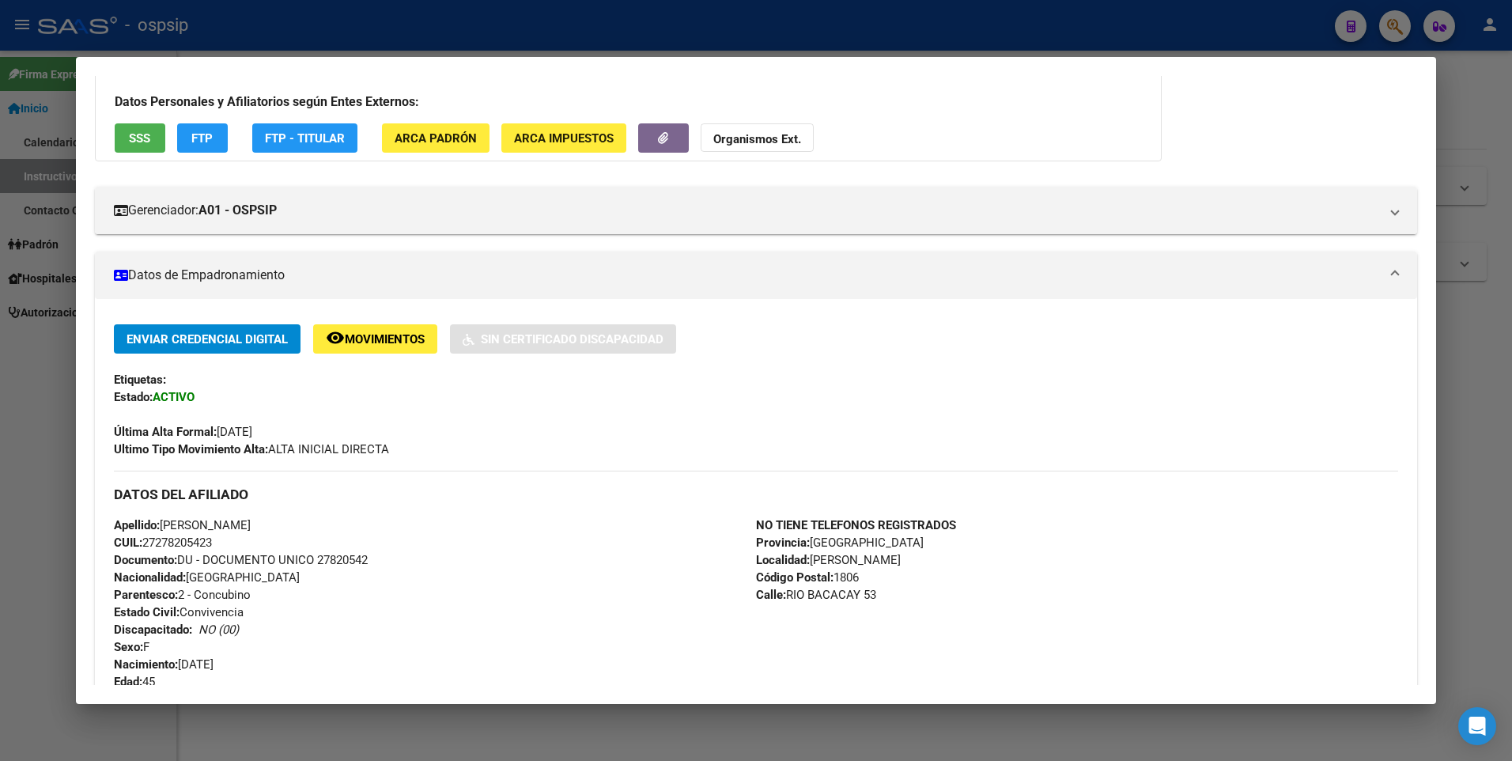
scroll to position [0, 0]
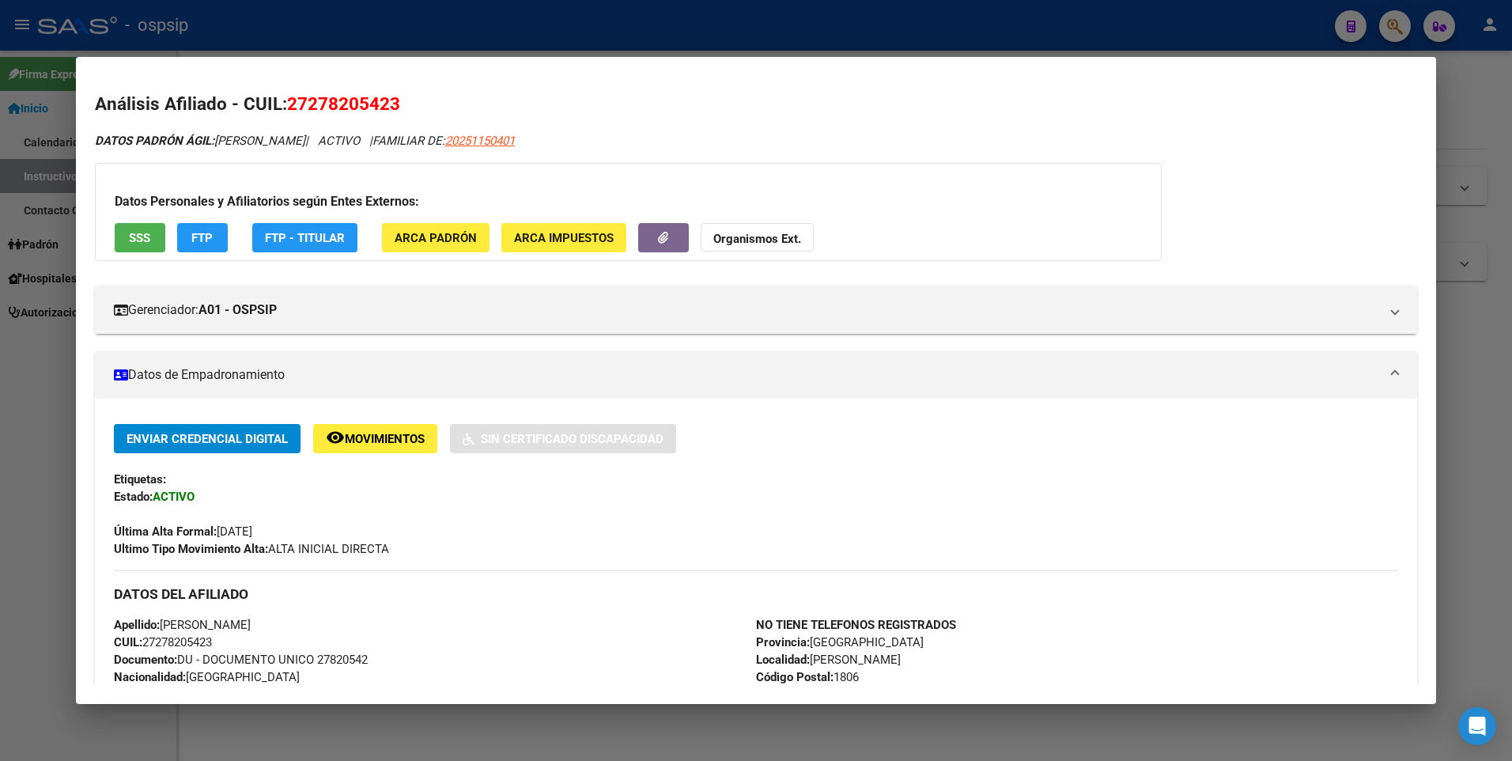
click at [62, 247] on div at bounding box center [756, 380] width 1512 height 761
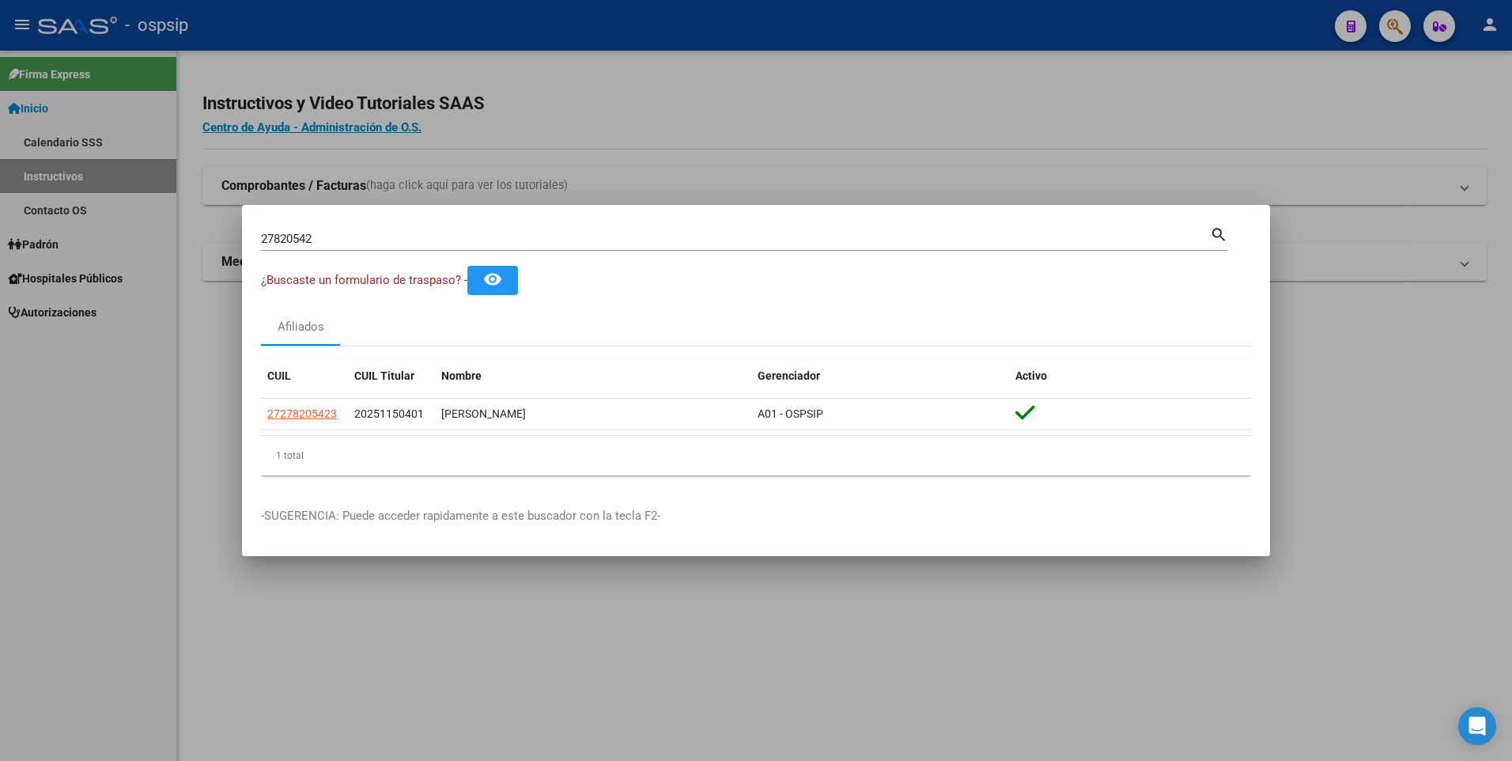
click at [580, 238] on input "27820542" at bounding box center [735, 239] width 949 height 14
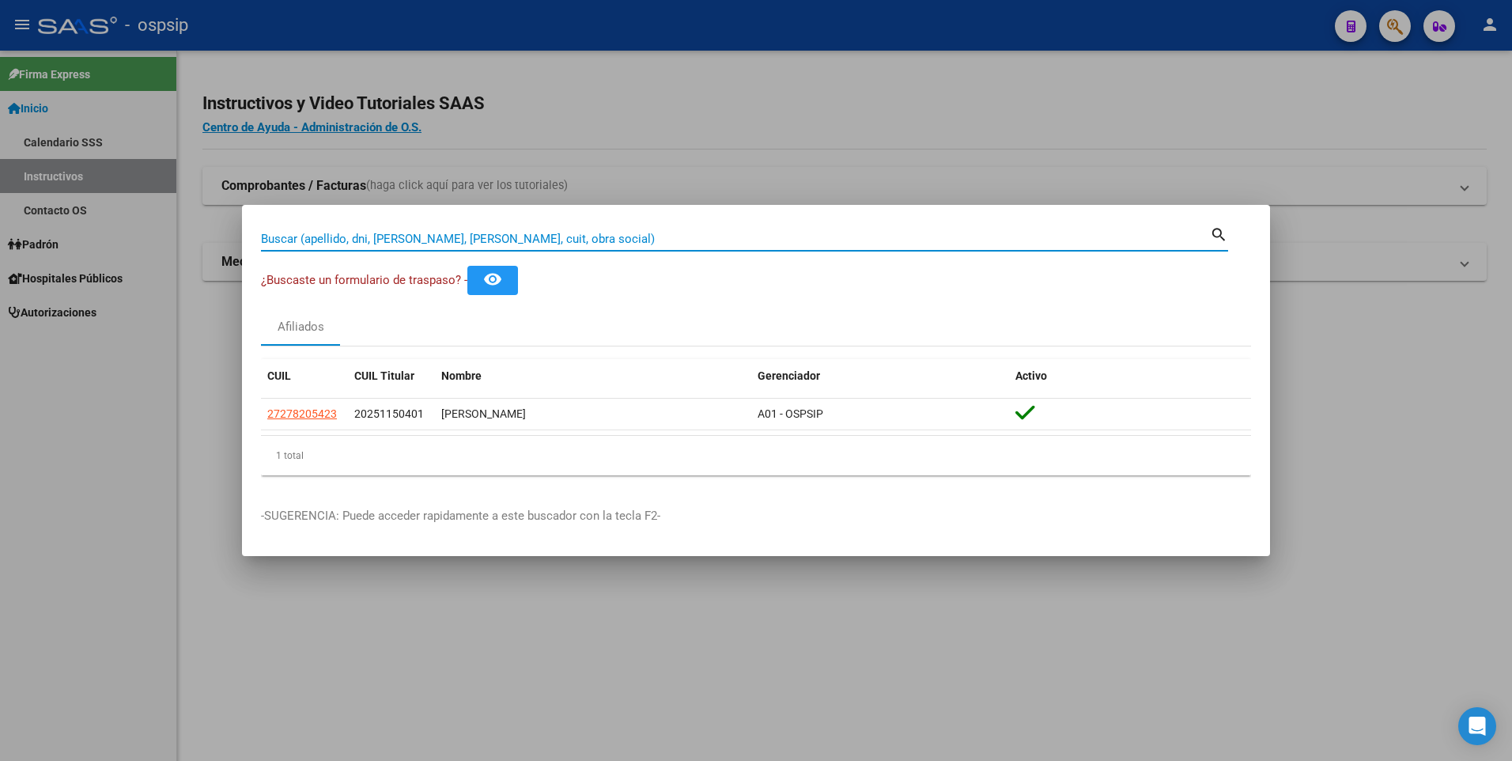
paste input "24.639.002"
type input "24639002"
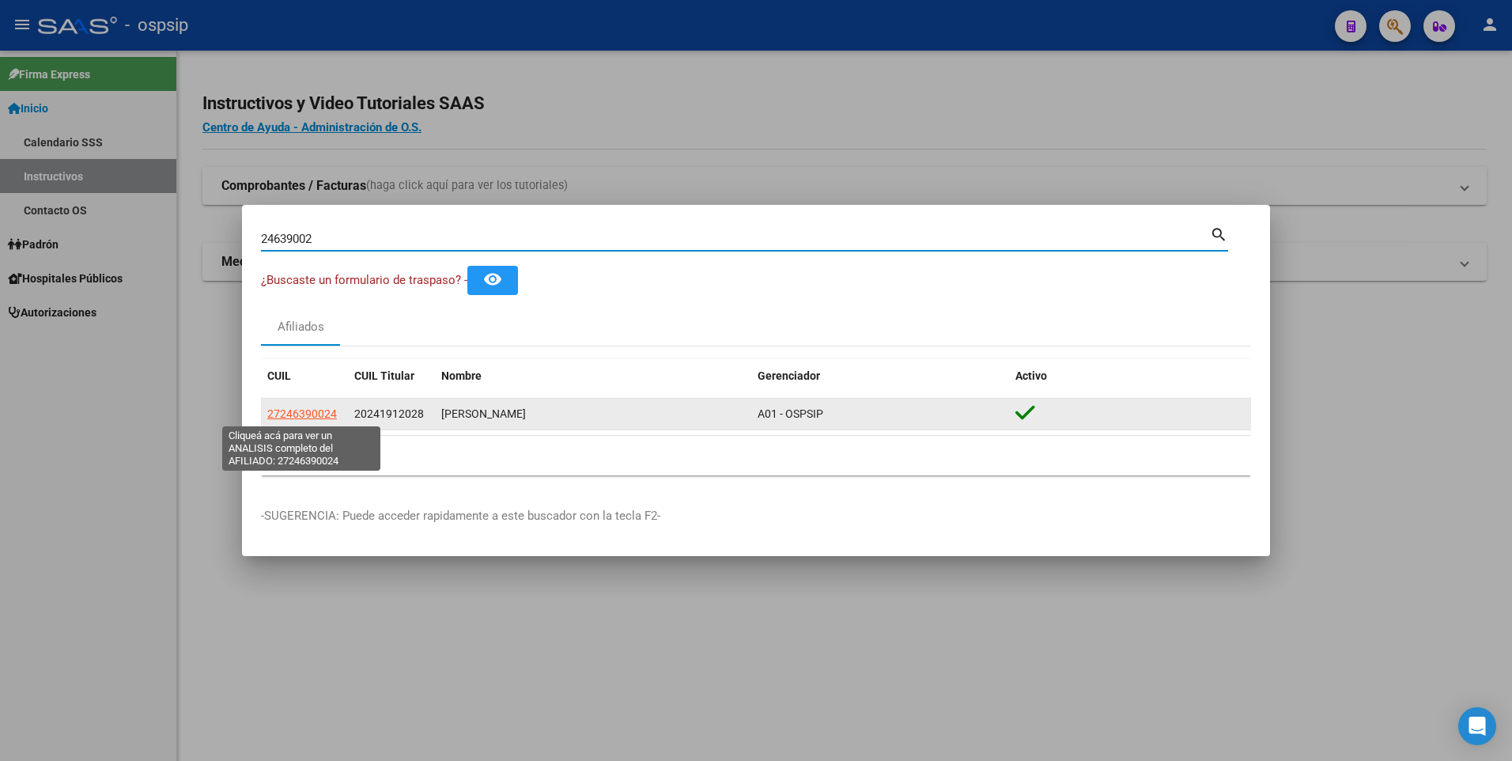
click at [312, 414] on span "27246390024" at bounding box center [302, 413] width 70 height 13
type textarea "27246390024"
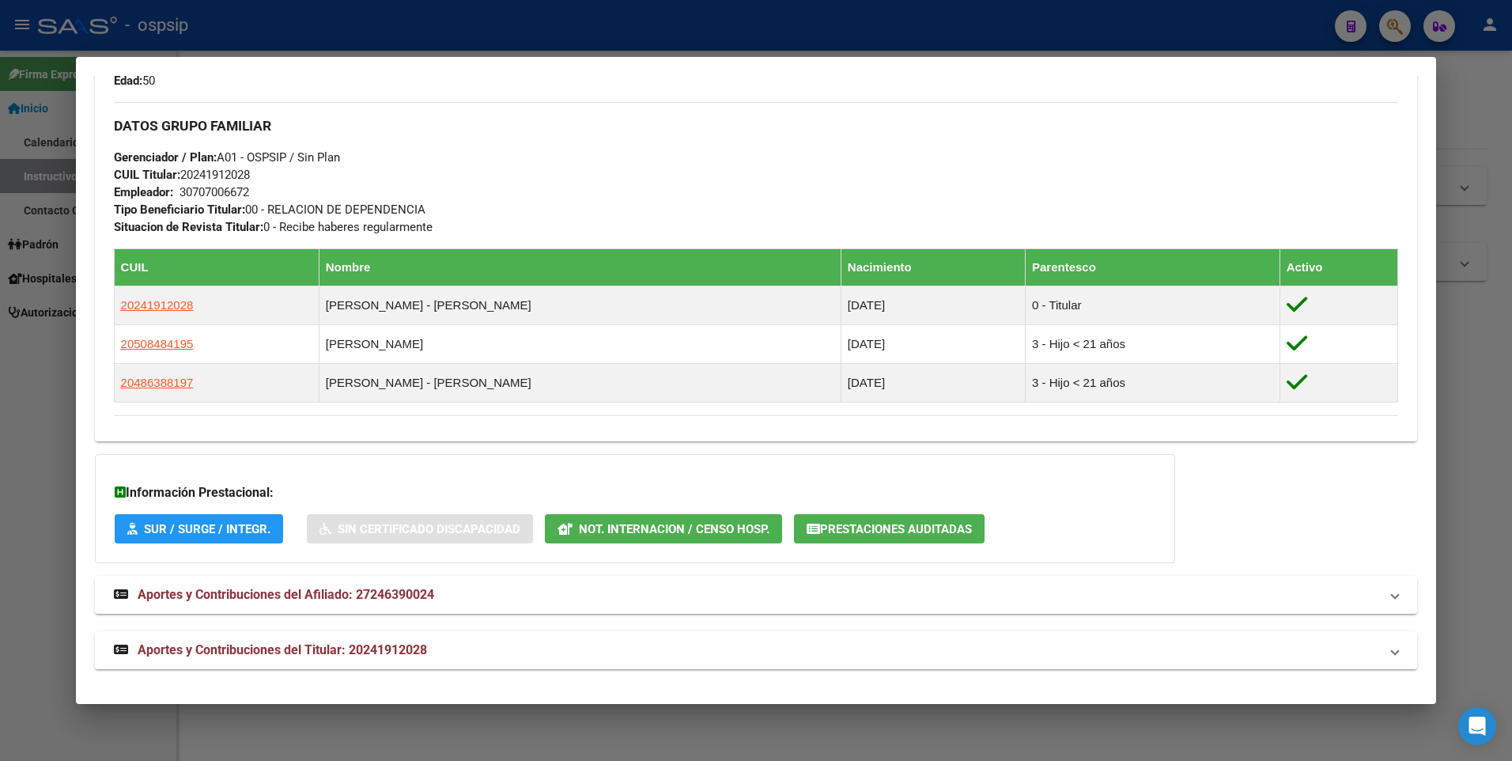
scroll to position [719, 0]
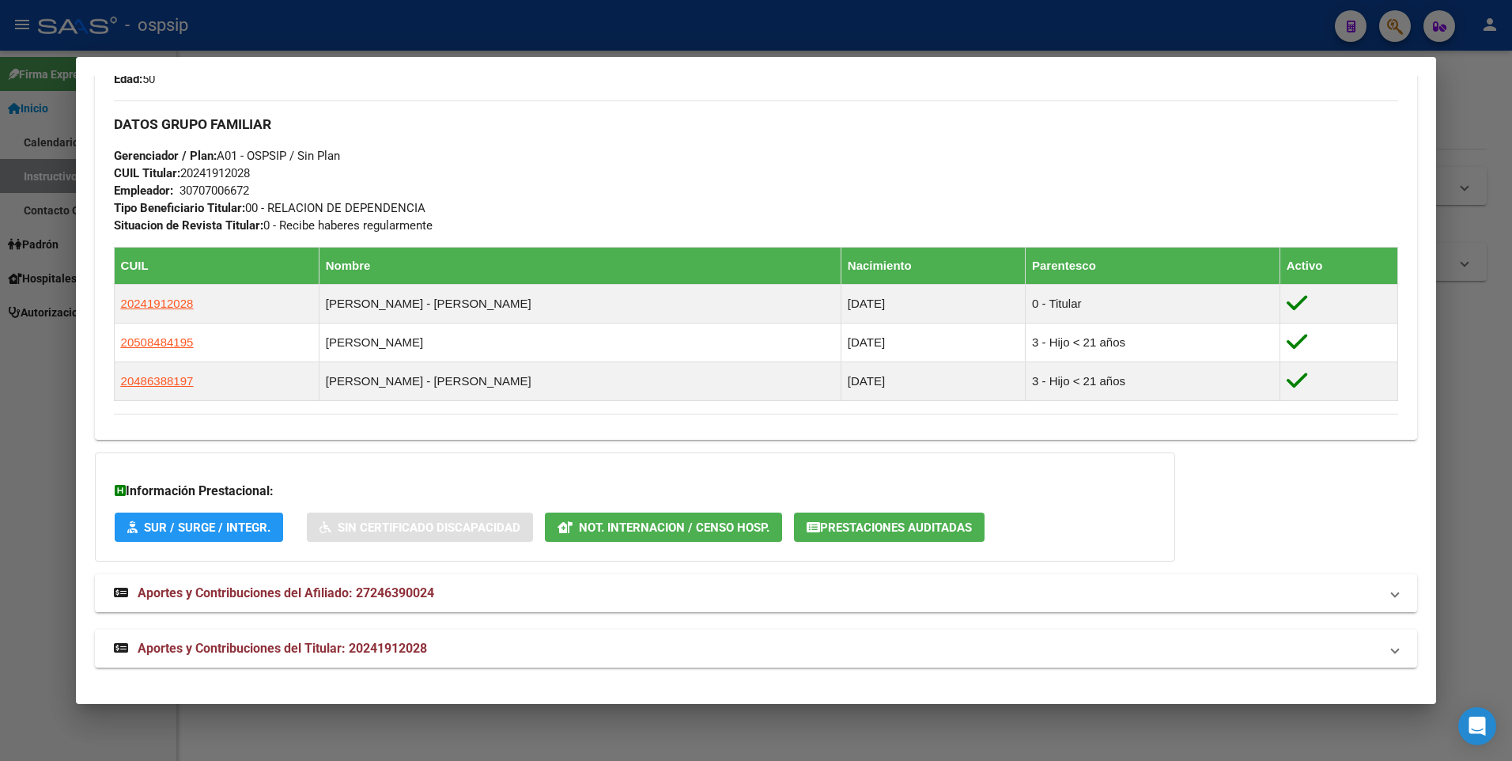
drag, startPoint x: 55, startPoint y: 421, endPoint x: 53, endPoint y: 409, distance: 12.9
click at [54, 420] on div at bounding box center [756, 380] width 1512 height 761
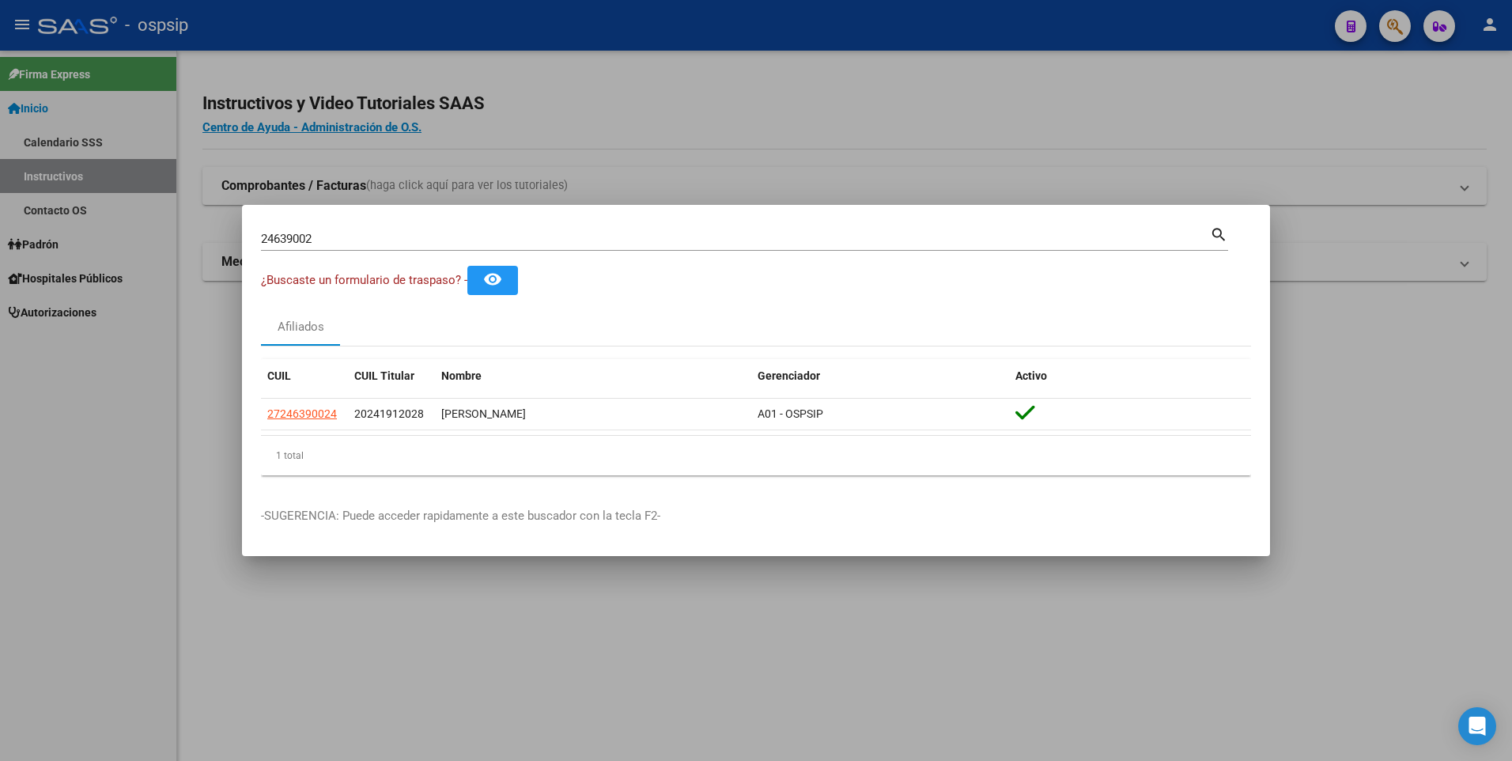
click at [478, 241] on input "24639002" at bounding box center [735, 239] width 949 height 14
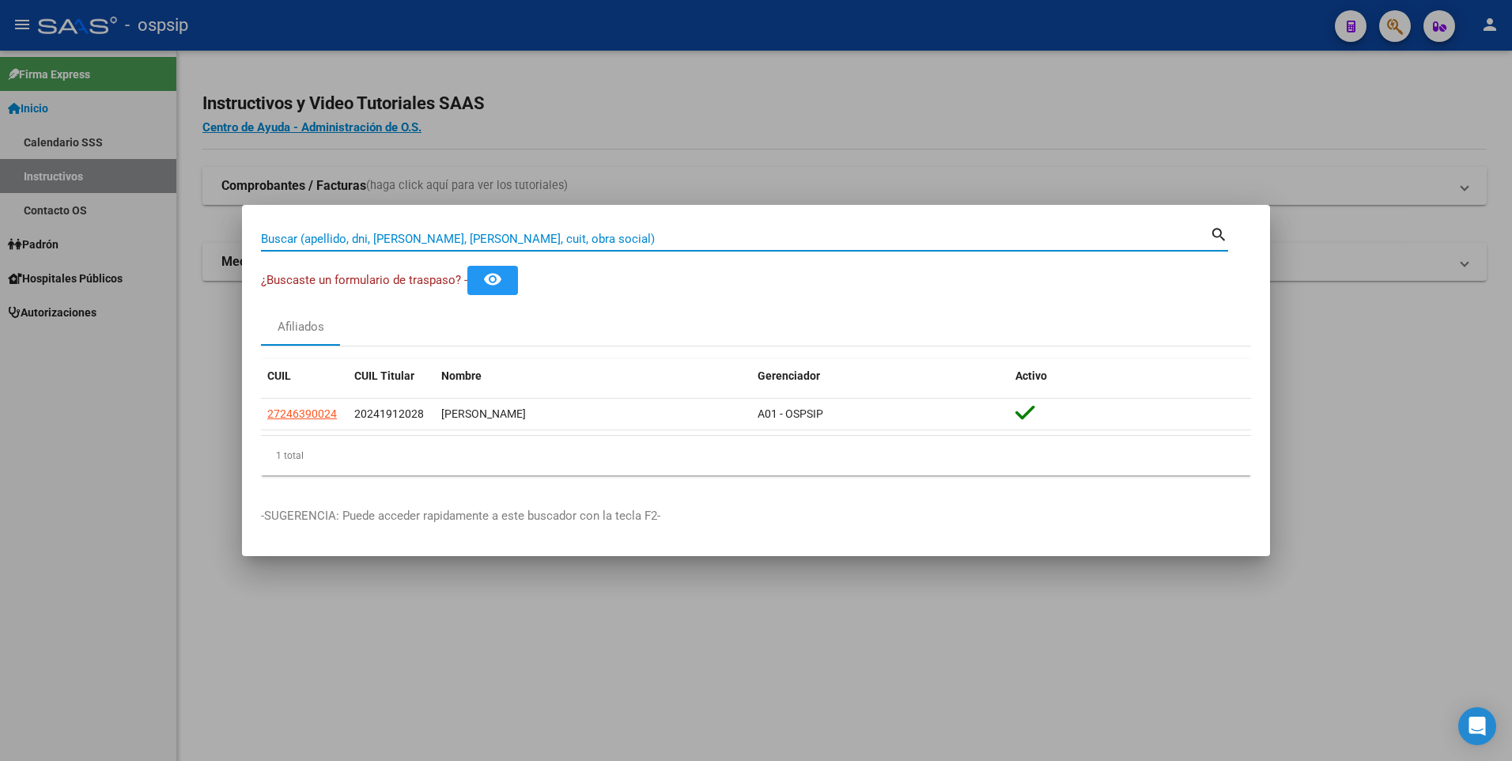
paste input "27.820.542"
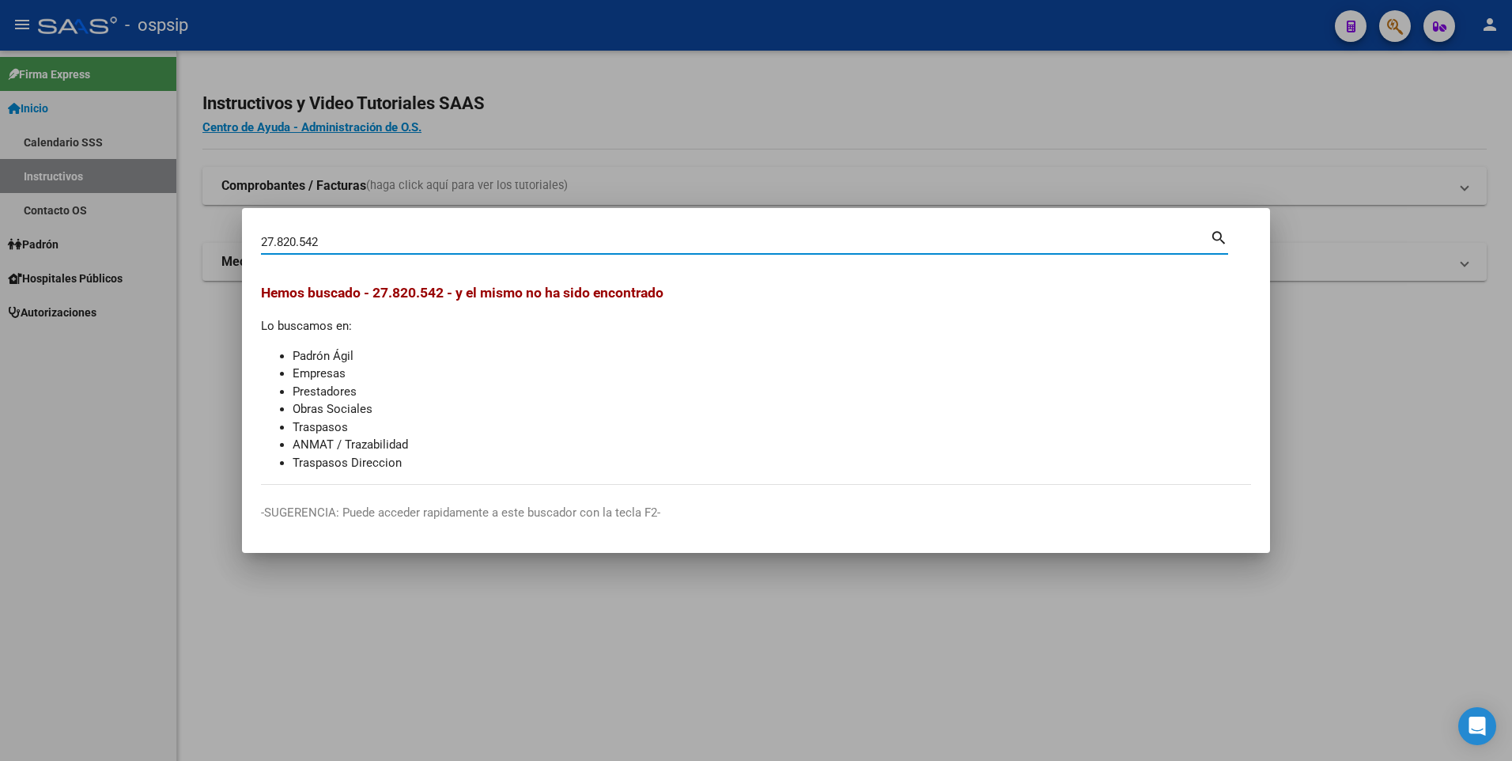
click at [300, 244] on input "27.820.542" at bounding box center [735, 242] width 949 height 14
type input "27820542"
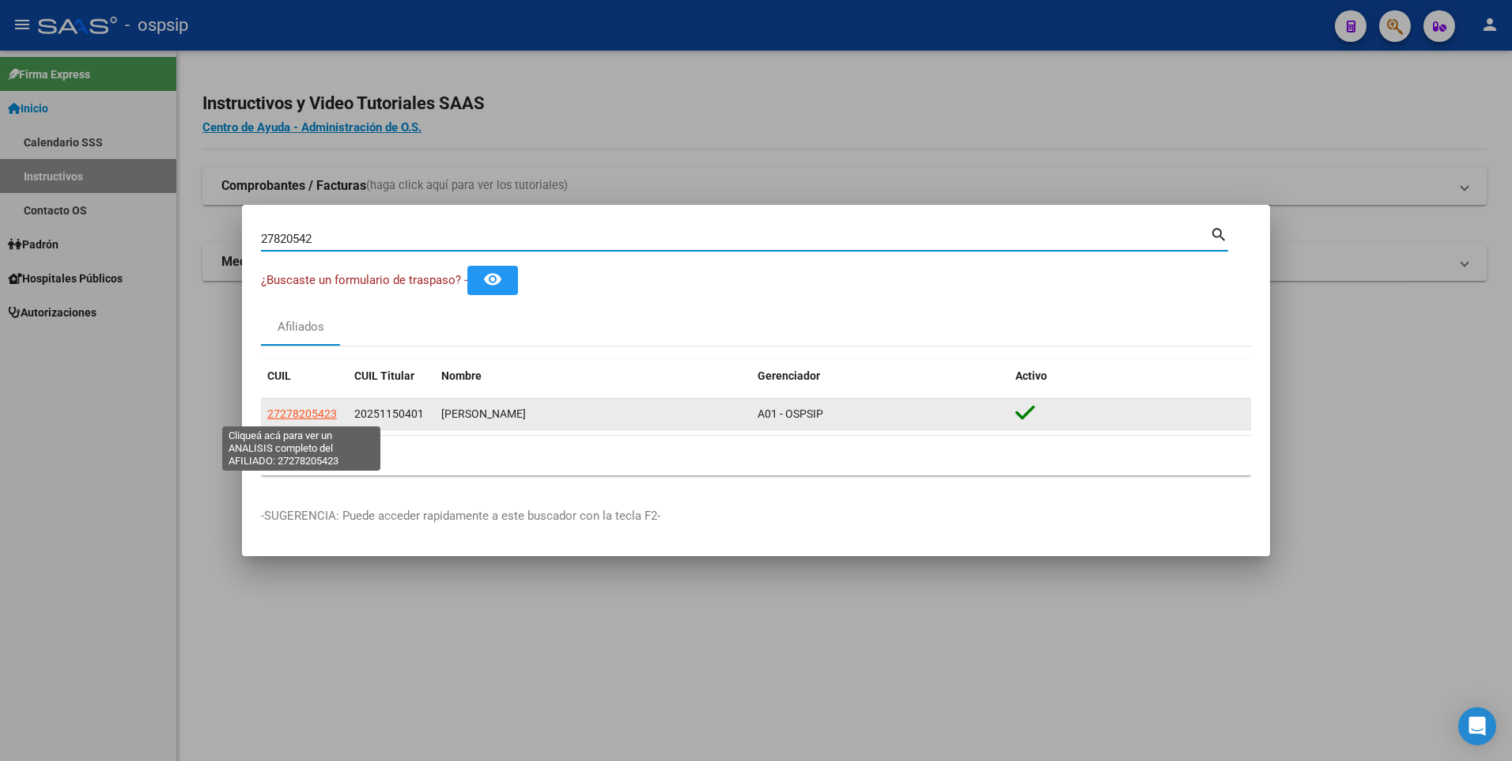
click at [330, 414] on span "27278205423" at bounding box center [302, 413] width 70 height 13
type textarea "27278205423"
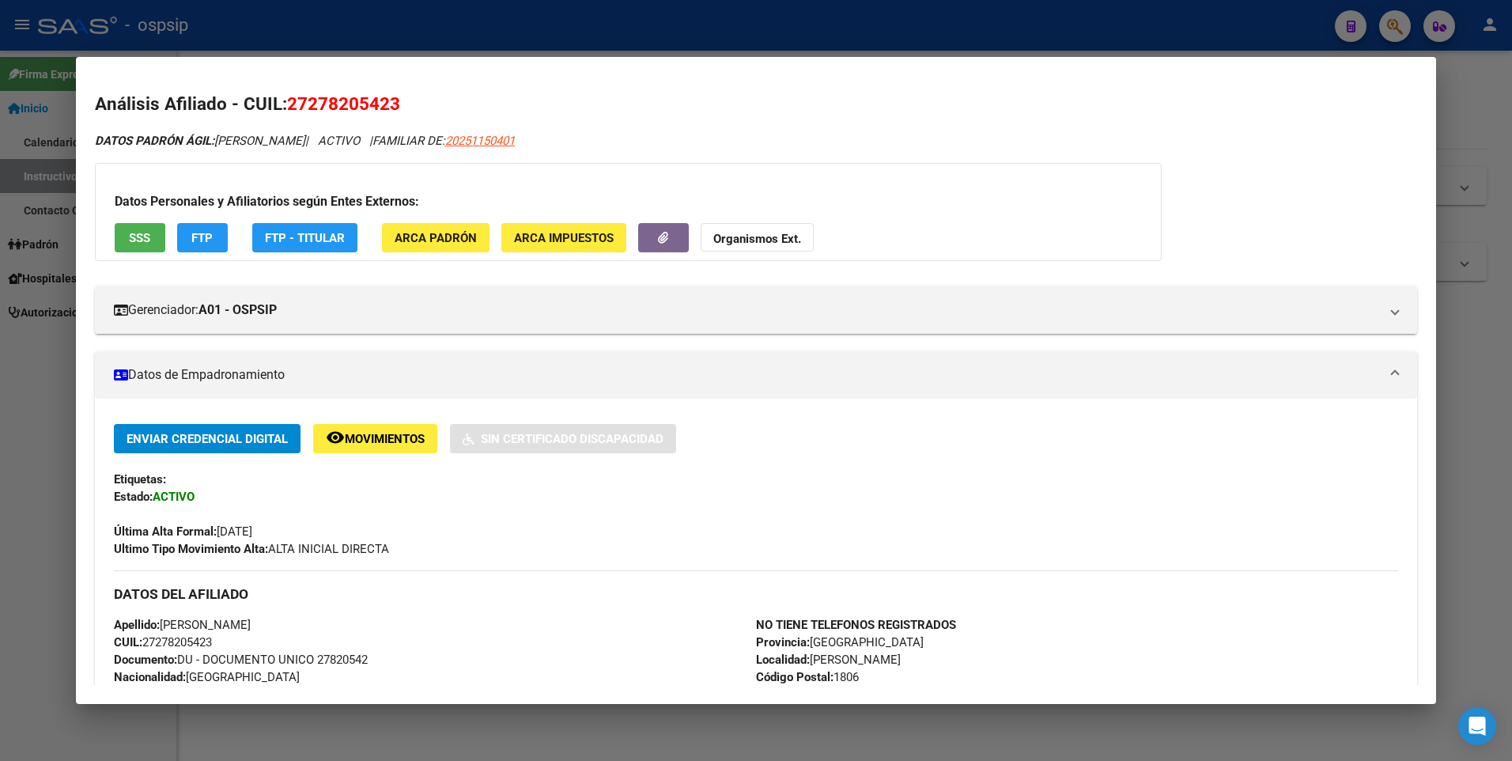
click at [54, 397] on div at bounding box center [756, 380] width 1512 height 761
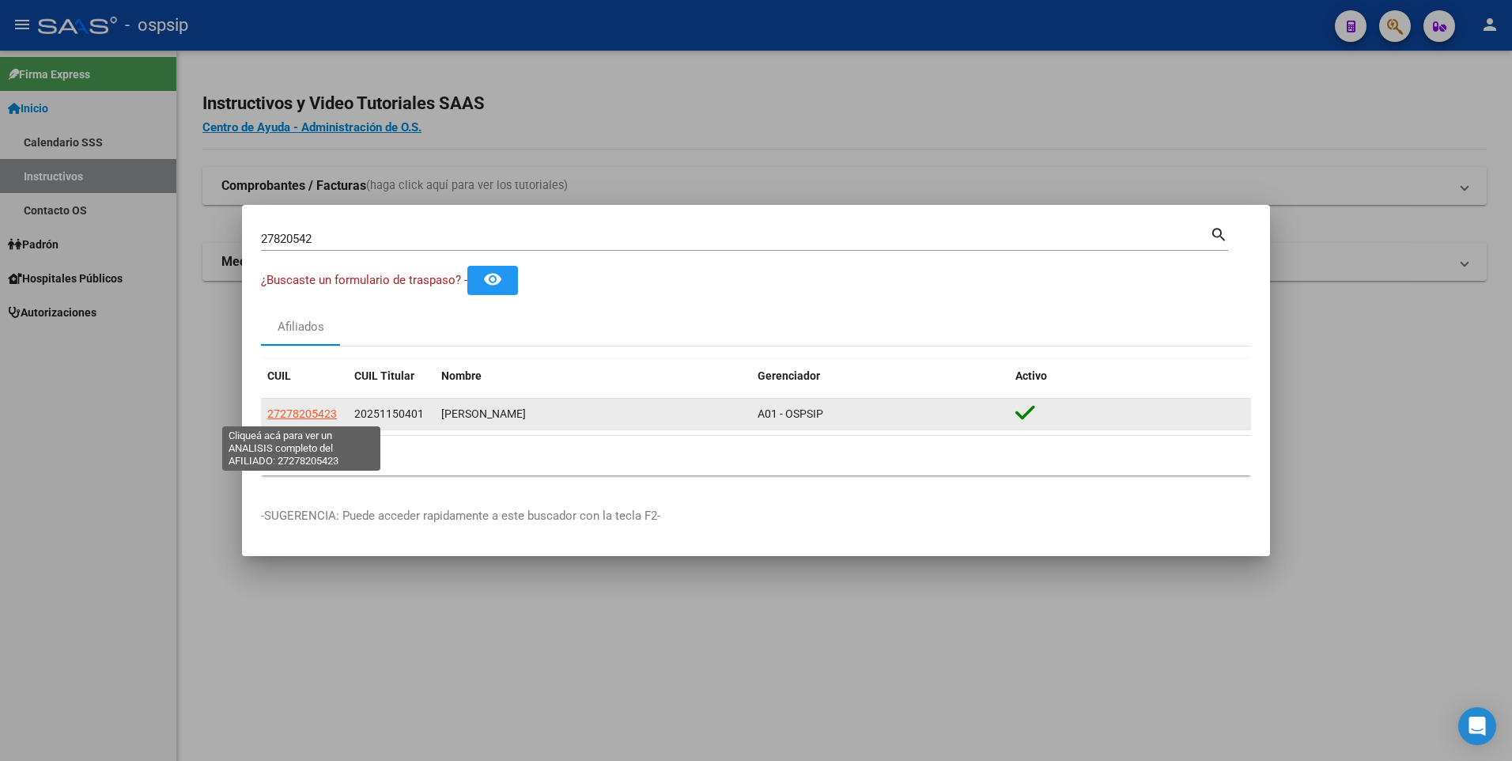
click at [320, 410] on span "27278205423" at bounding box center [302, 413] width 70 height 13
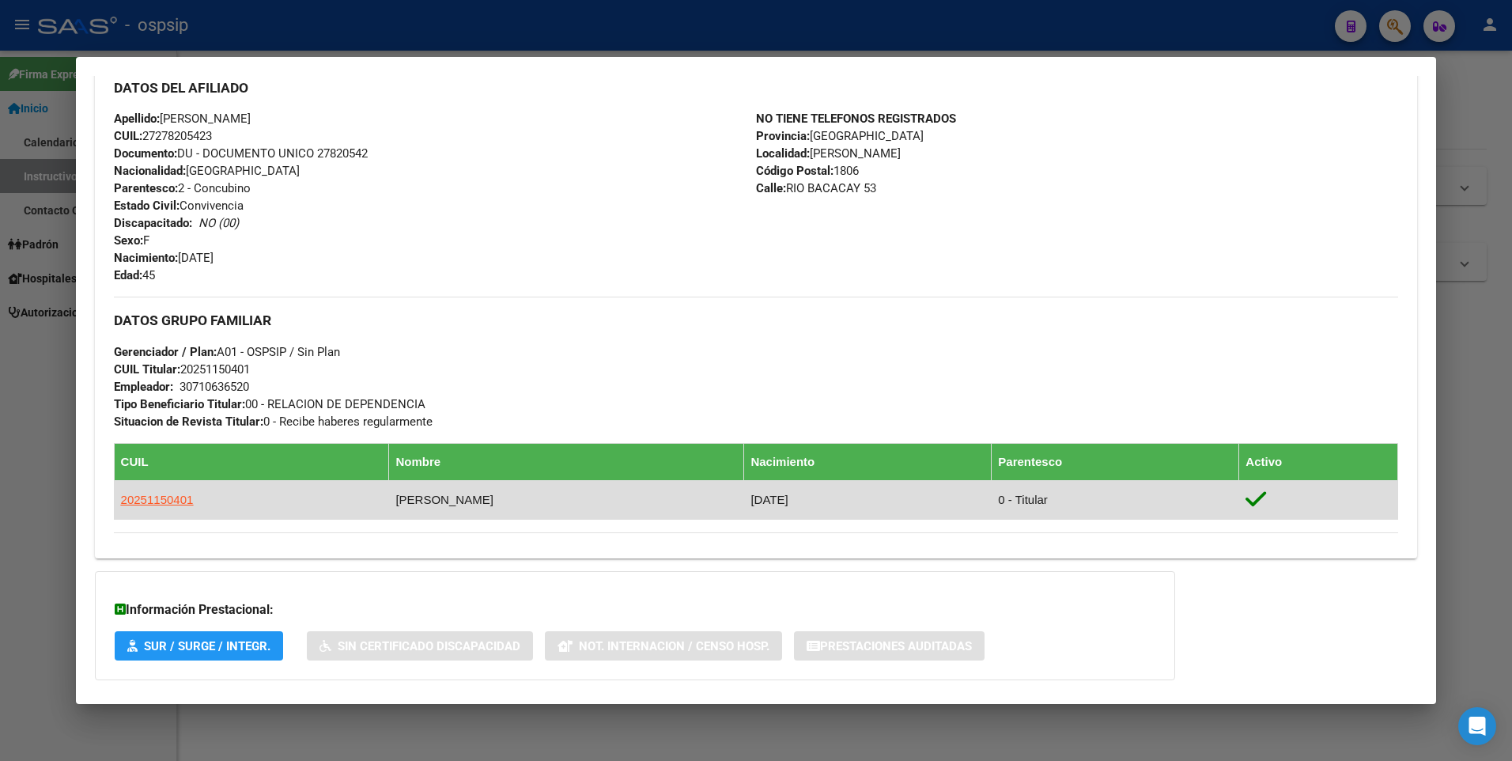
scroll to position [625, 0]
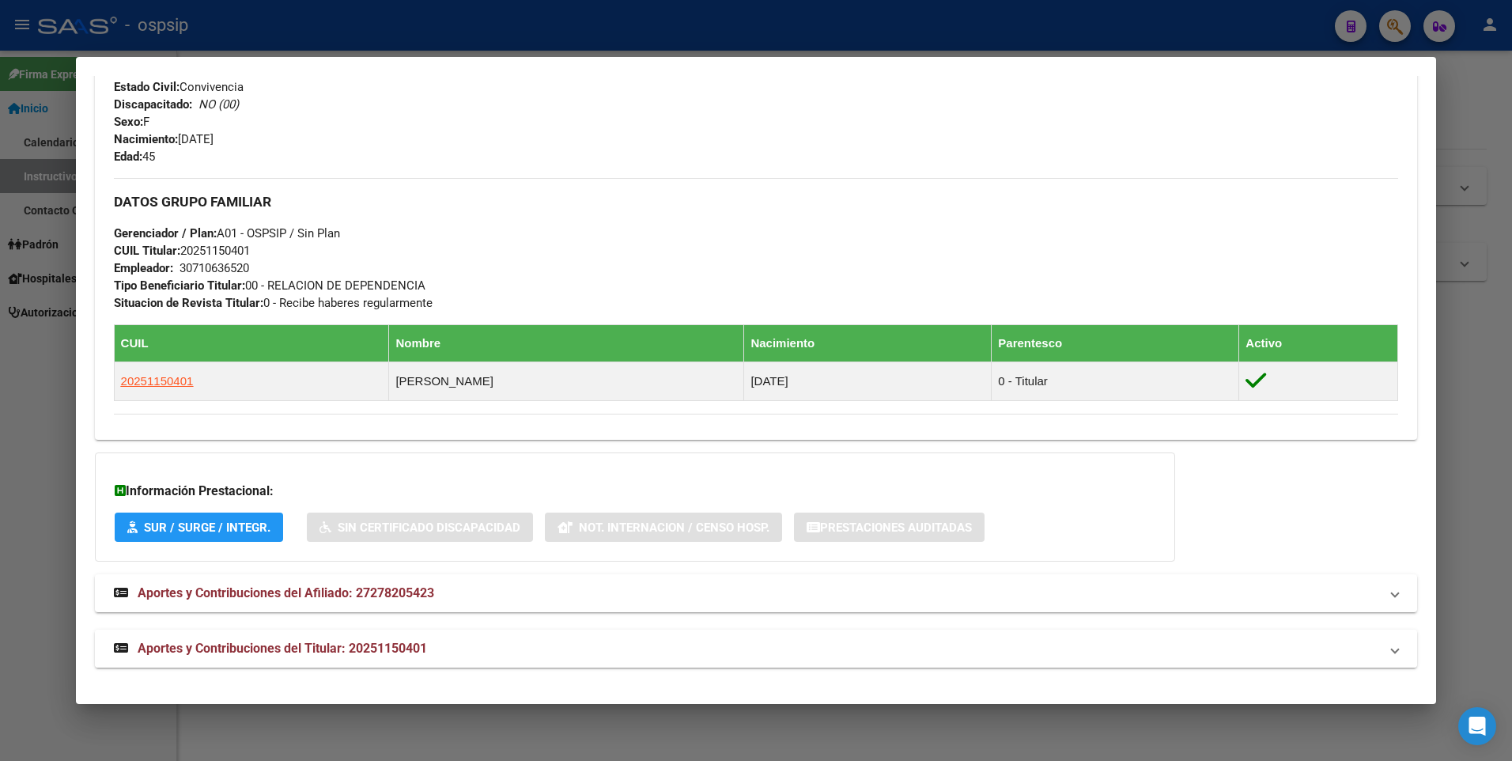
click at [364, 666] on mat-expansion-panel-header "Aportes y Contribuciones del Titular: 20251150401" at bounding box center [756, 648] width 1323 height 38
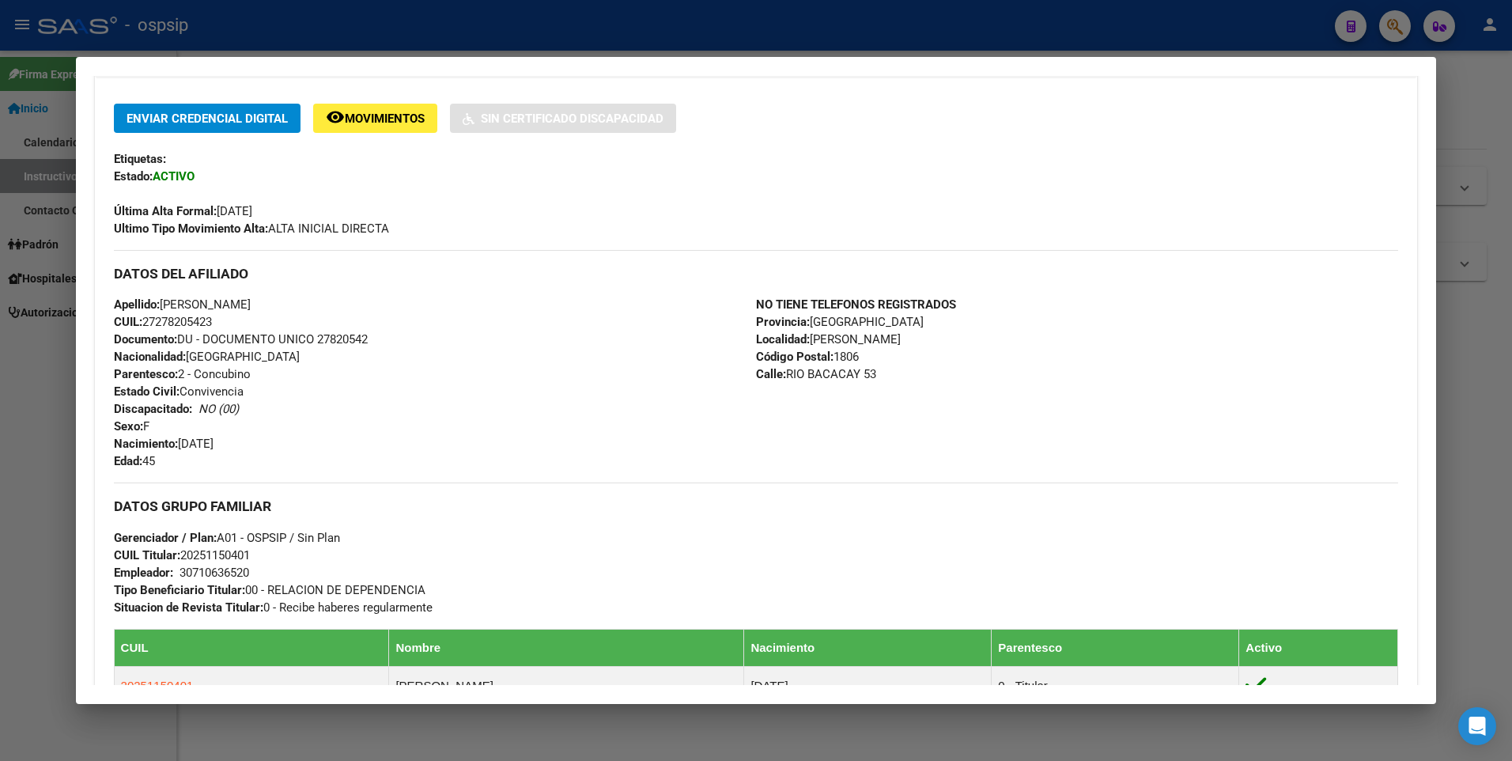
scroll to position [310, 0]
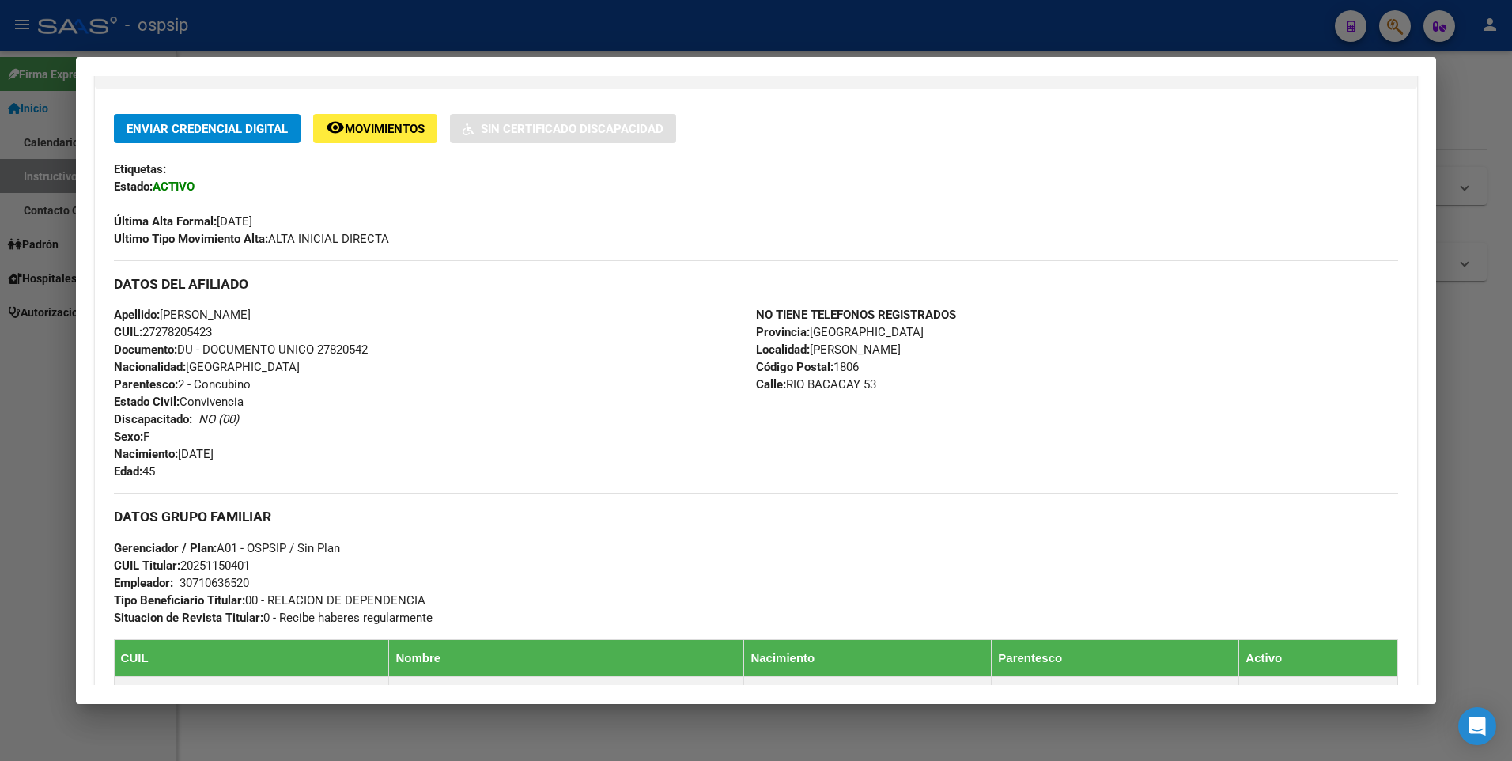
drag, startPoint x: 45, startPoint y: 194, endPoint x: 55, endPoint y: 148, distance: 46.8
click at [45, 189] on div at bounding box center [756, 380] width 1512 height 761
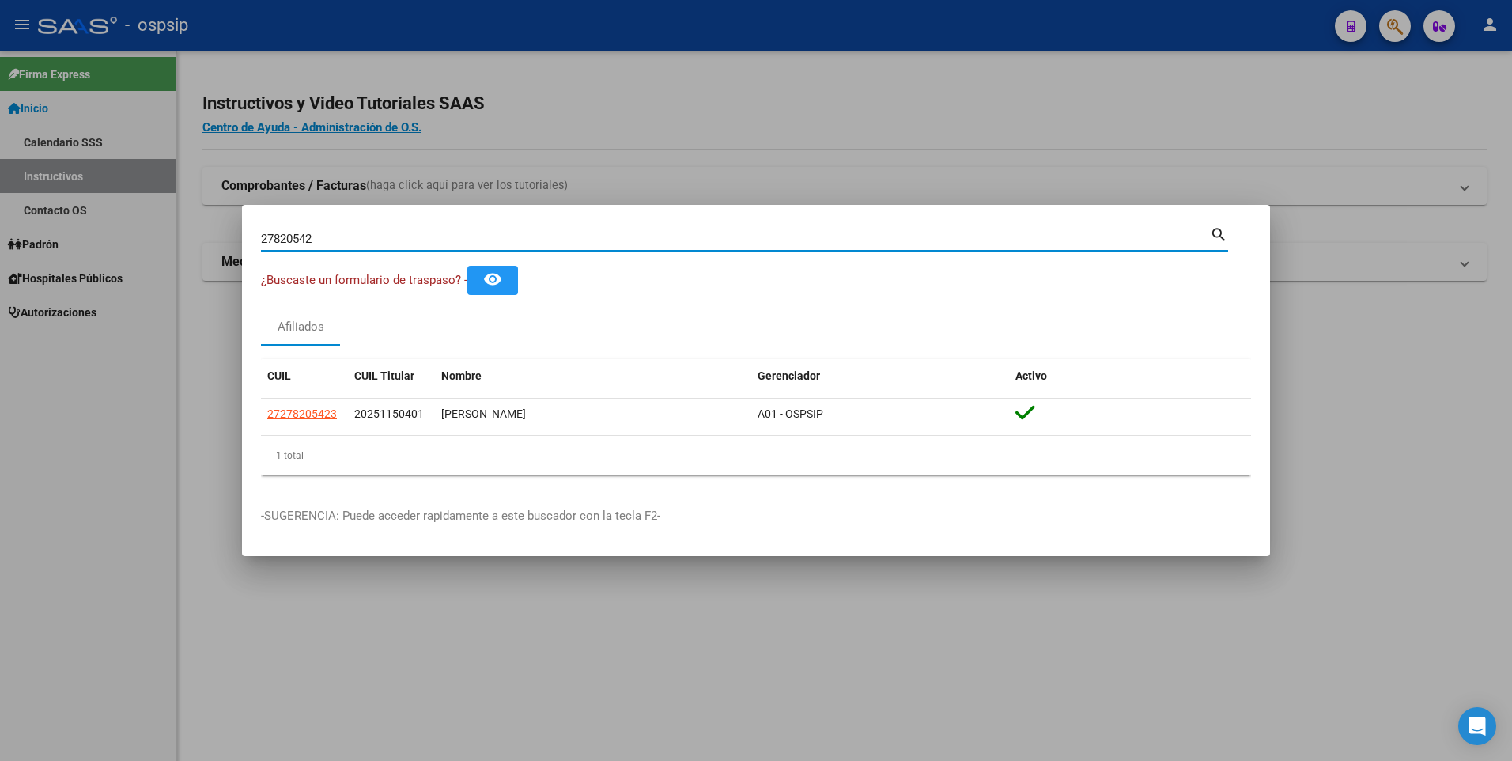
drag, startPoint x: 333, startPoint y: 232, endPoint x: 186, endPoint y: 236, distance: 147.1
click at [187, 236] on div "27820542 Buscar (apellido, dni, cuil, nro traspaso, cuit, obra social) search ¿…" at bounding box center [756, 380] width 1512 height 761
